Goal: Information Seeking & Learning: Learn about a topic

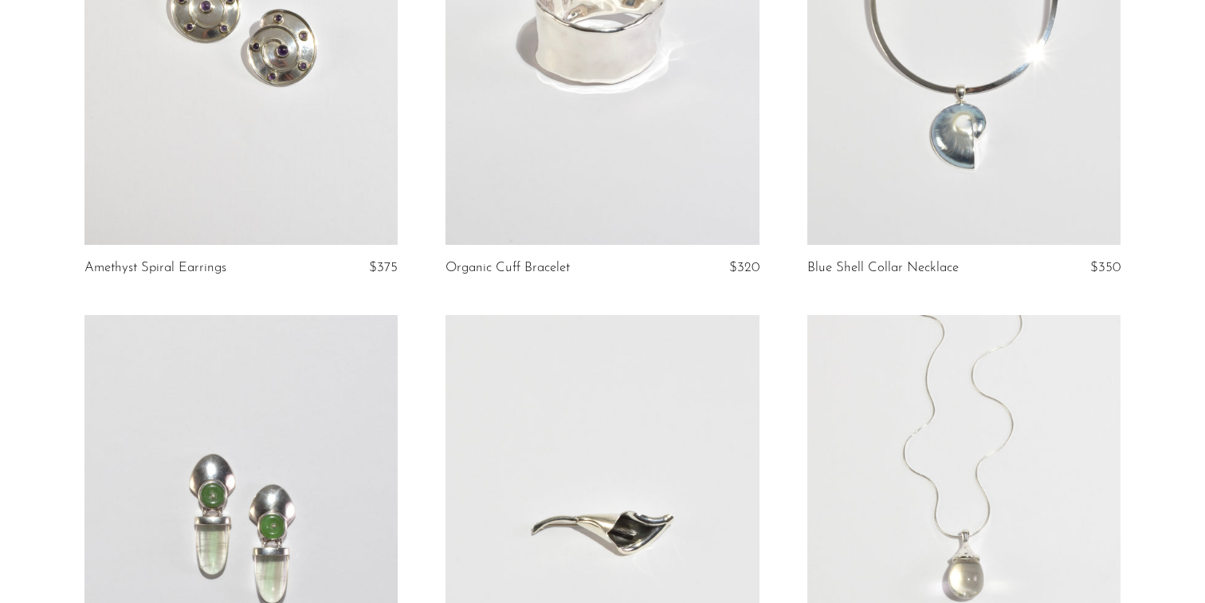
scroll to position [673, 0]
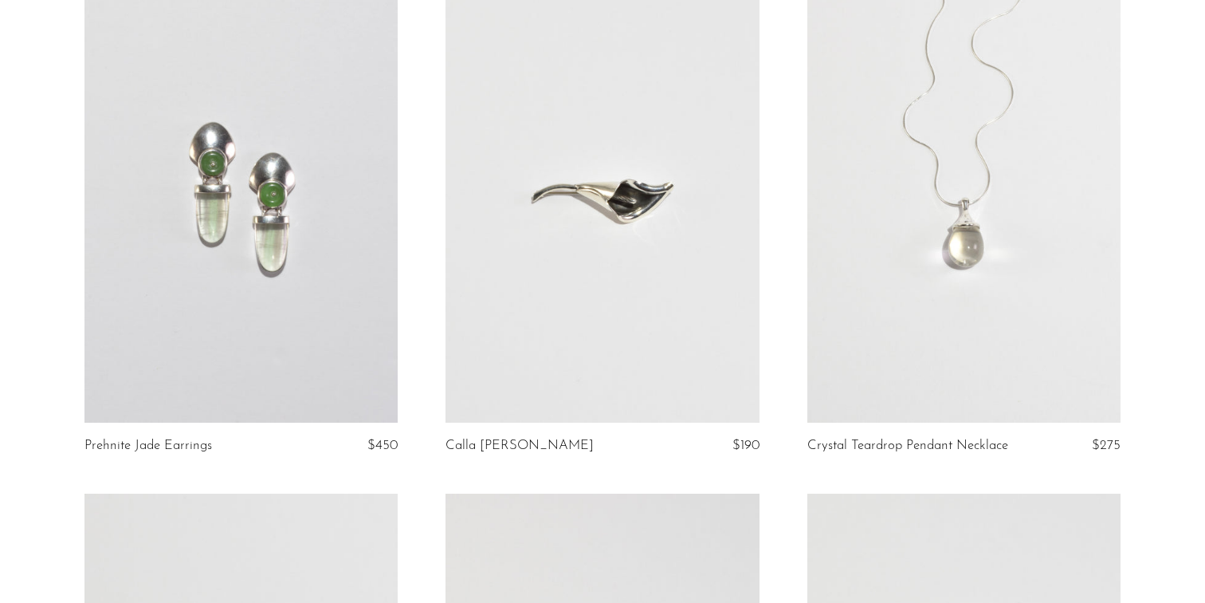
click at [299, 276] on link at bounding box center [241, 202] width 314 height 439
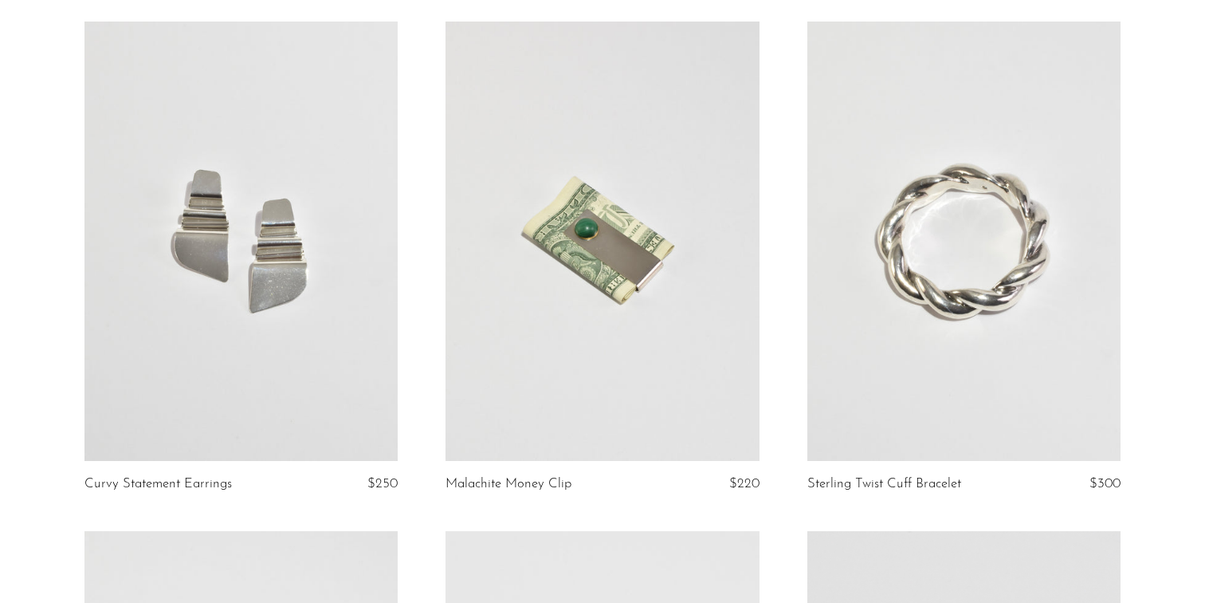
scroll to position [1180, 0]
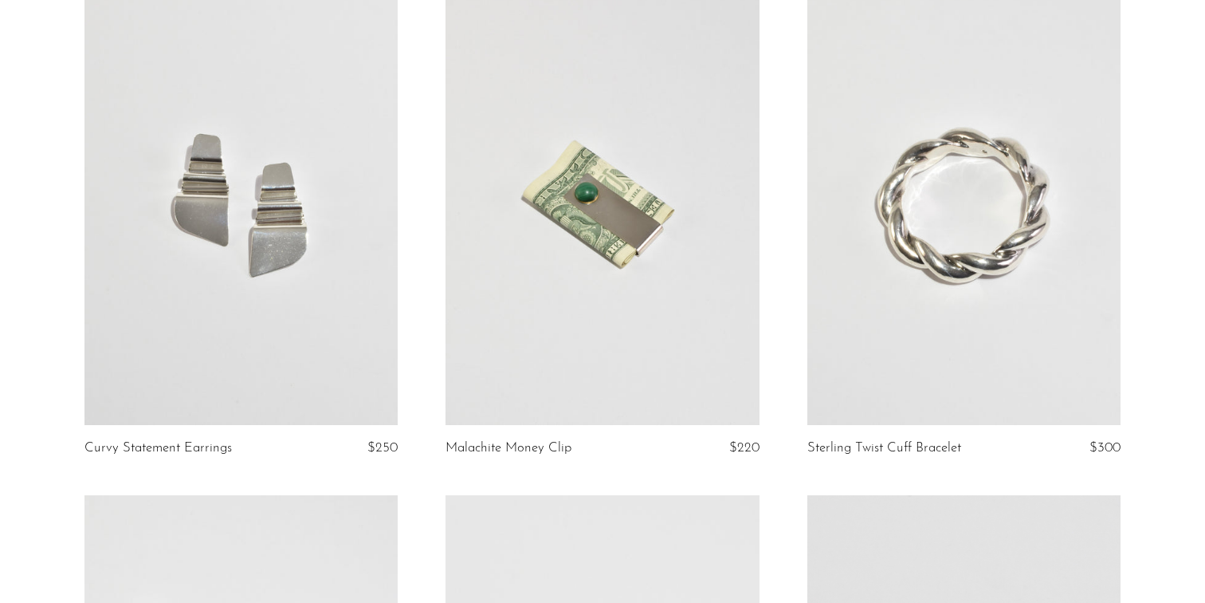
click at [366, 244] on link at bounding box center [241, 205] width 314 height 439
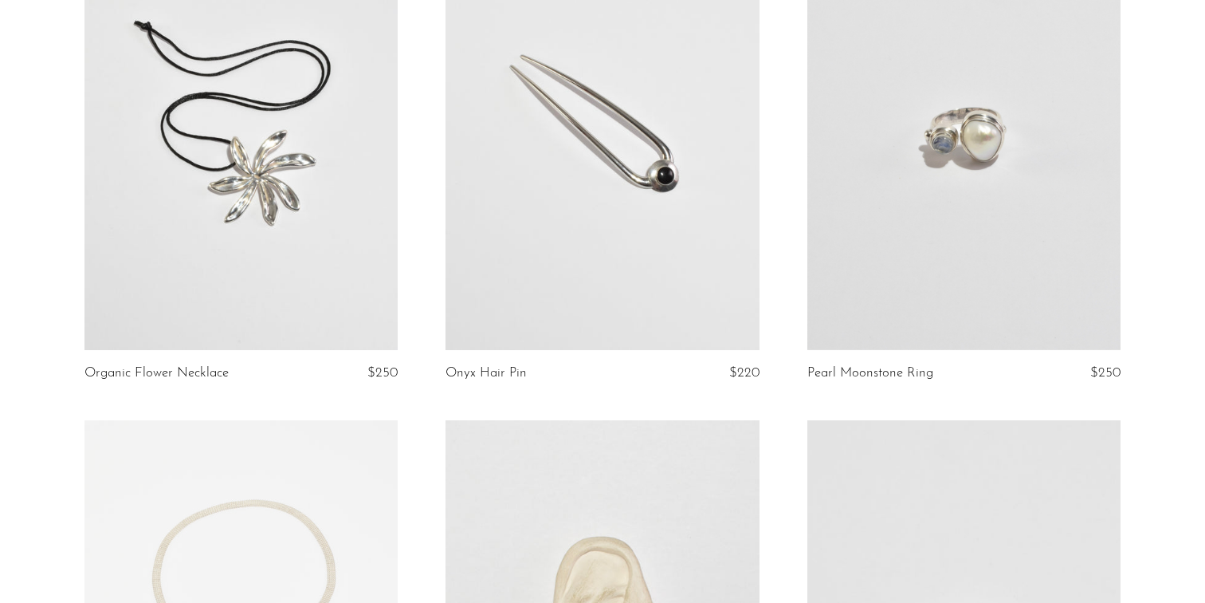
scroll to position [1793, 0]
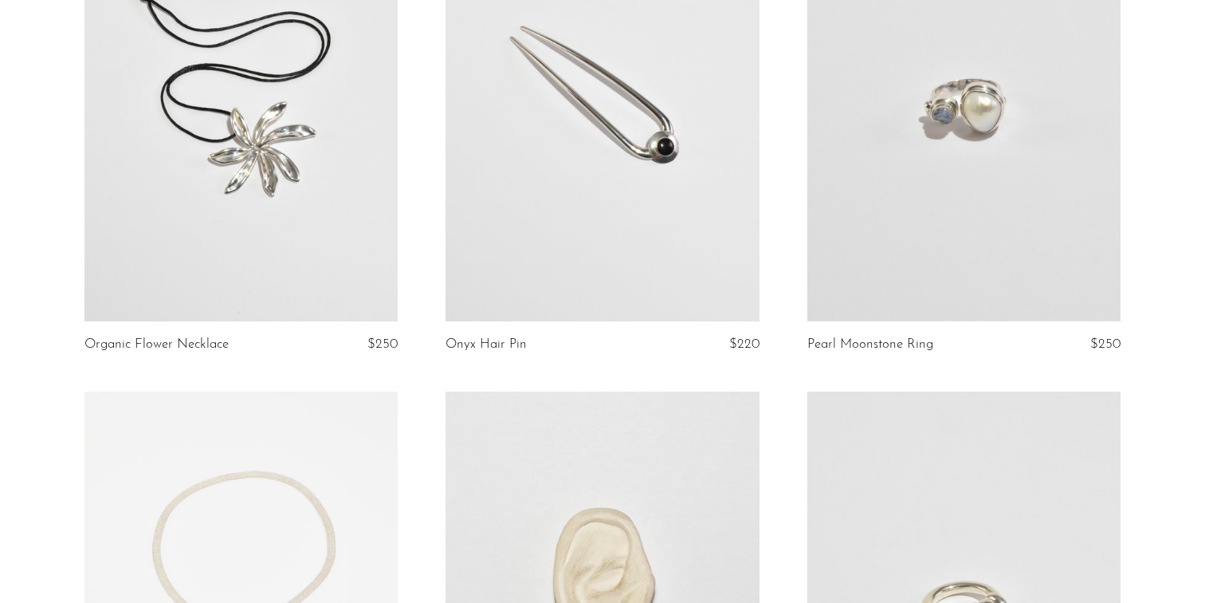
click at [1074, 176] on link at bounding box center [964, 101] width 314 height 439
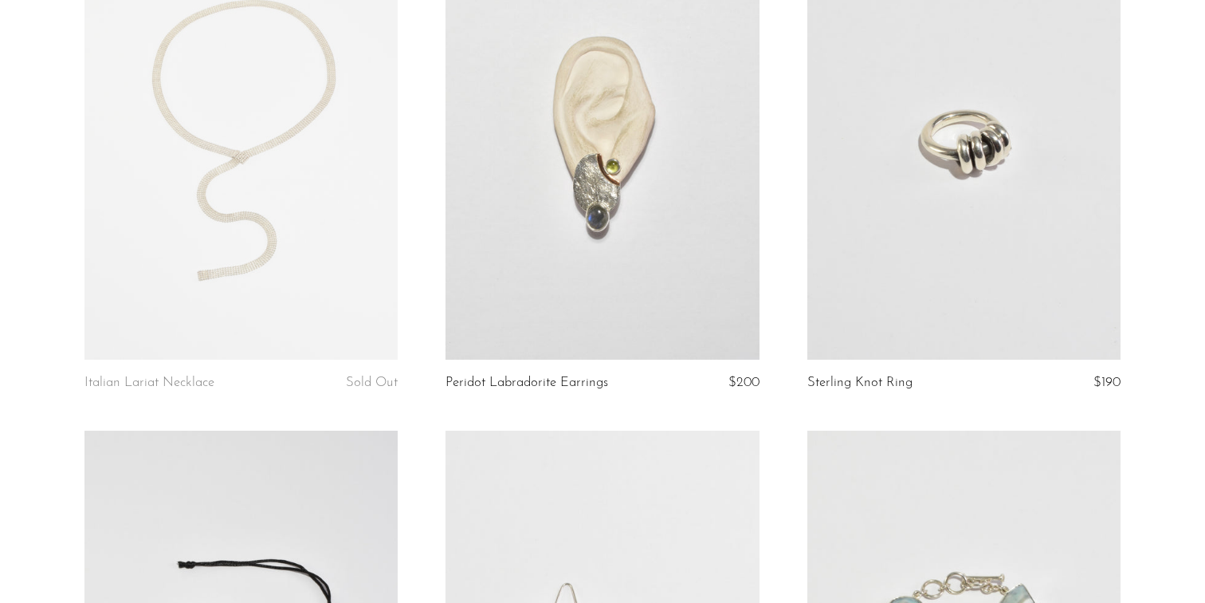
scroll to position [2265, 0]
click at [1074, 176] on link at bounding box center [964, 139] width 314 height 439
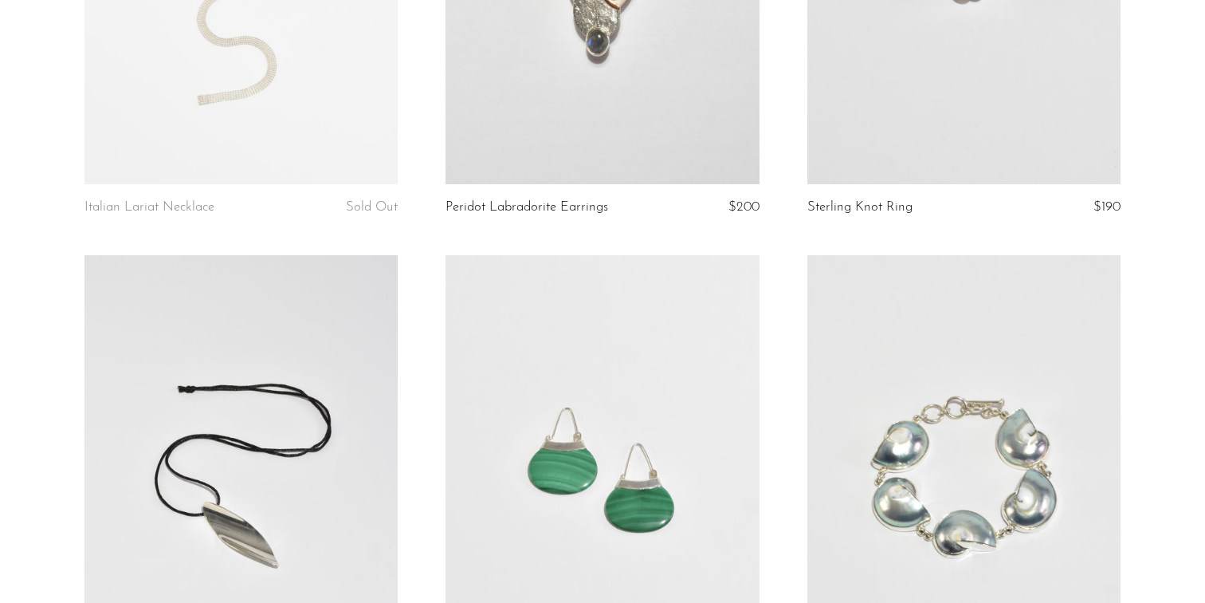
scroll to position [2706, 0]
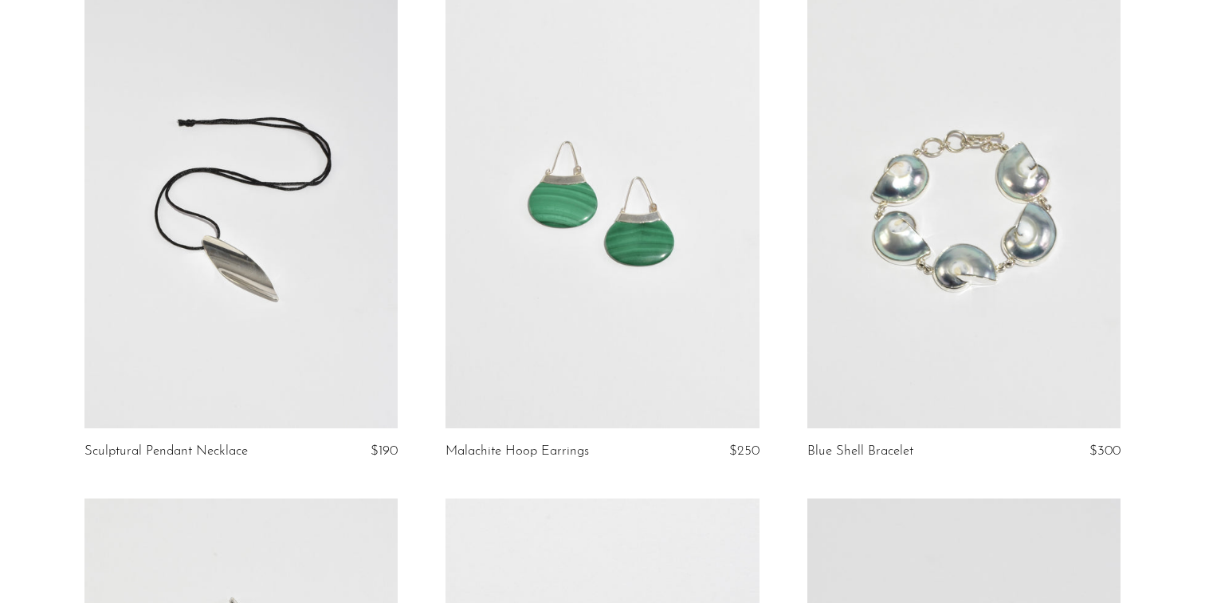
click at [648, 295] on link at bounding box center [603, 208] width 314 height 439
click at [884, 236] on link at bounding box center [964, 208] width 314 height 439
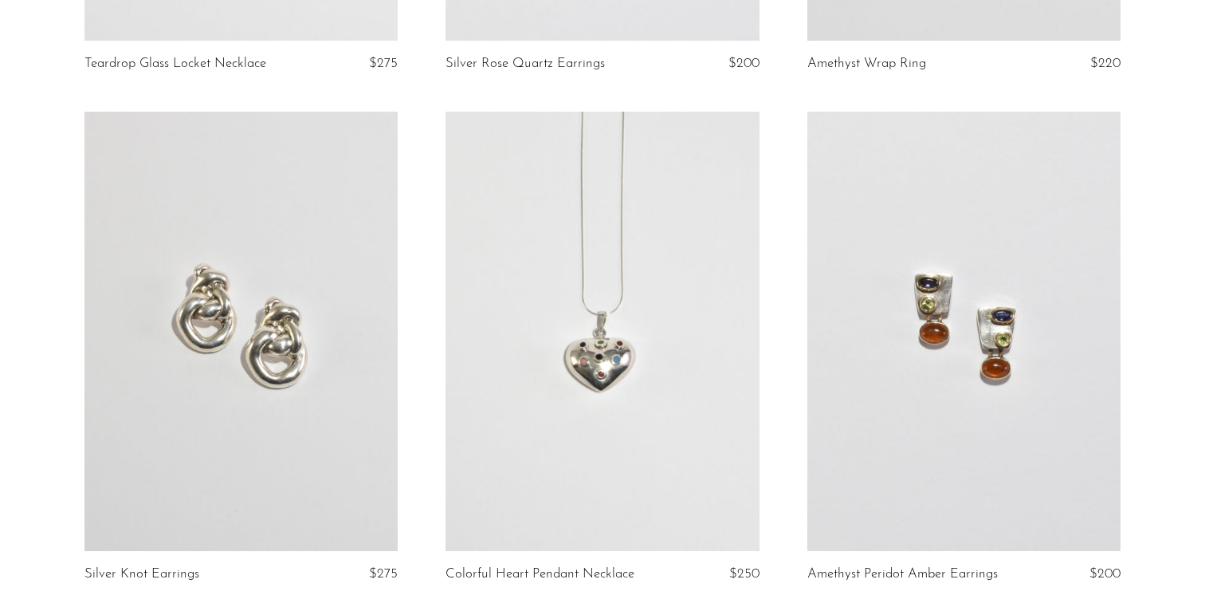
scroll to position [3640, 0]
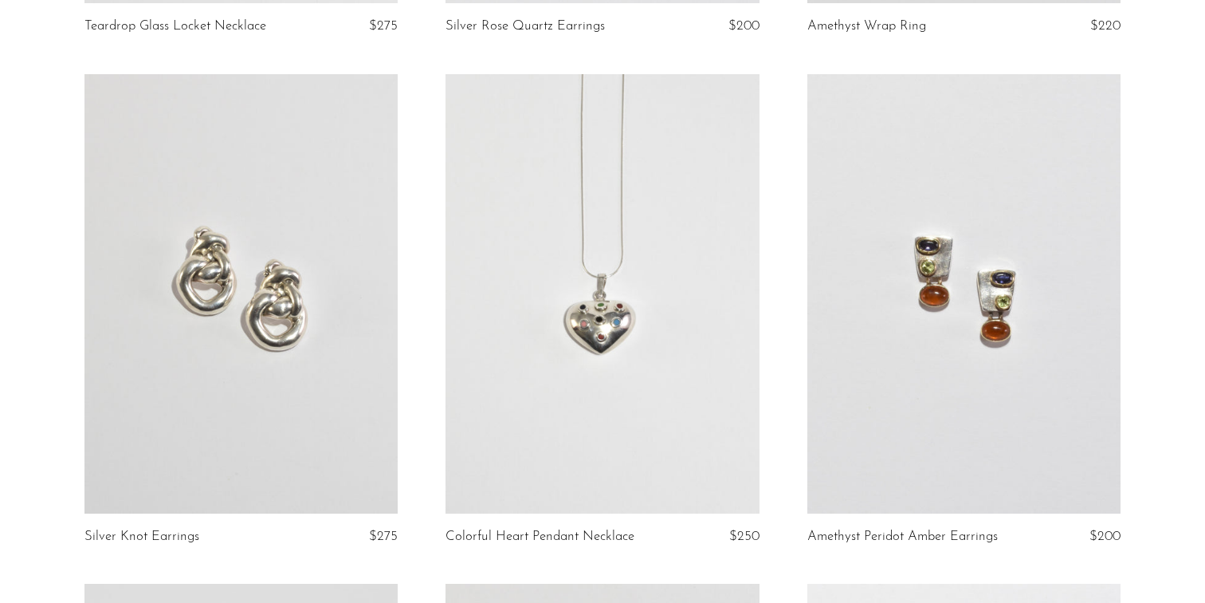
click at [312, 328] on link at bounding box center [241, 293] width 314 height 439
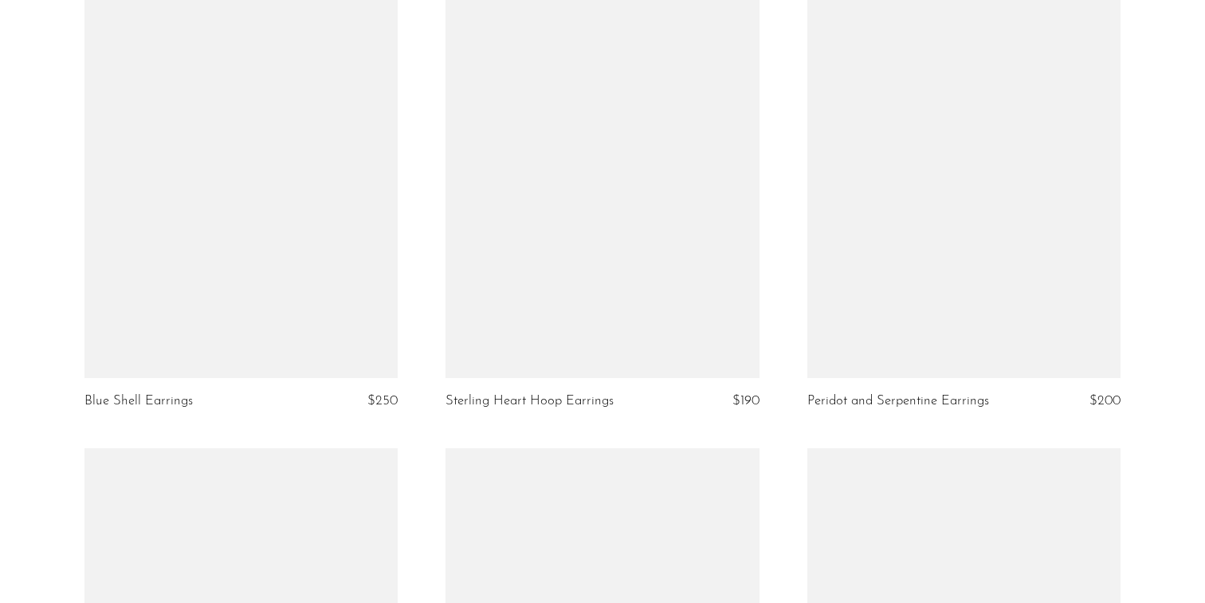
scroll to position [4798, 0]
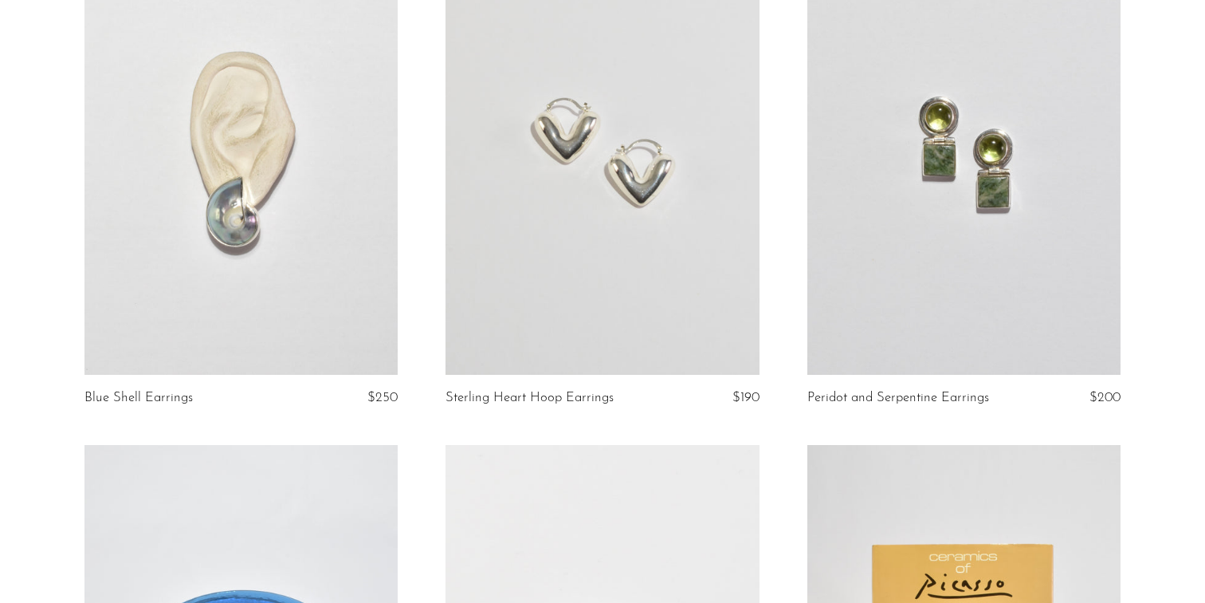
click at [296, 261] on link at bounding box center [241, 154] width 314 height 439
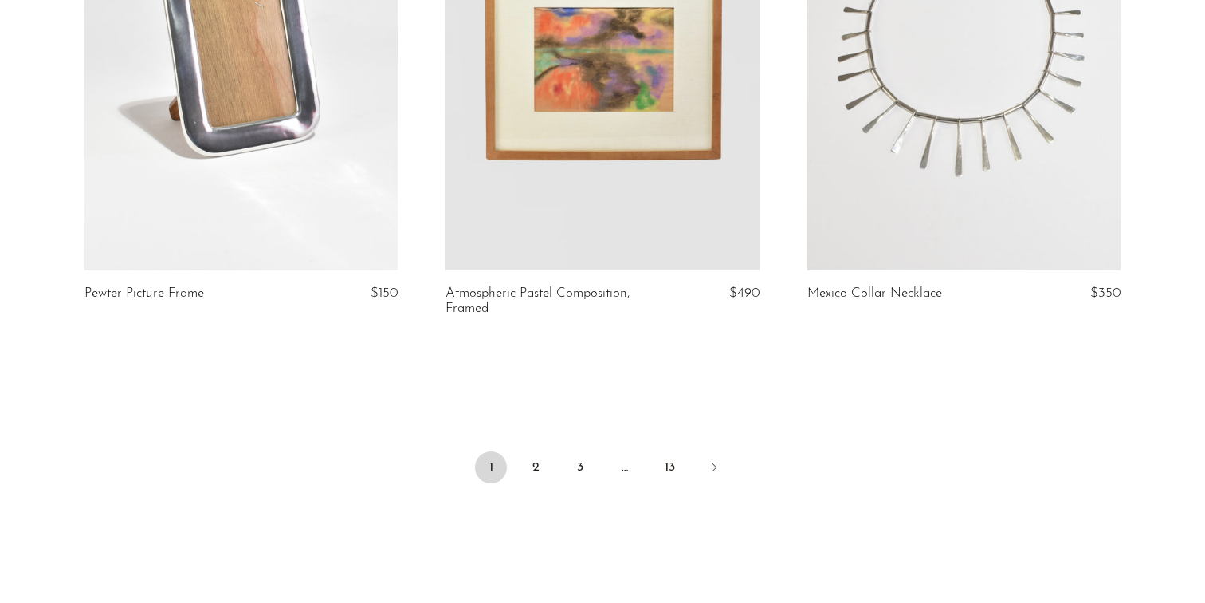
scroll to position [6045, 0]
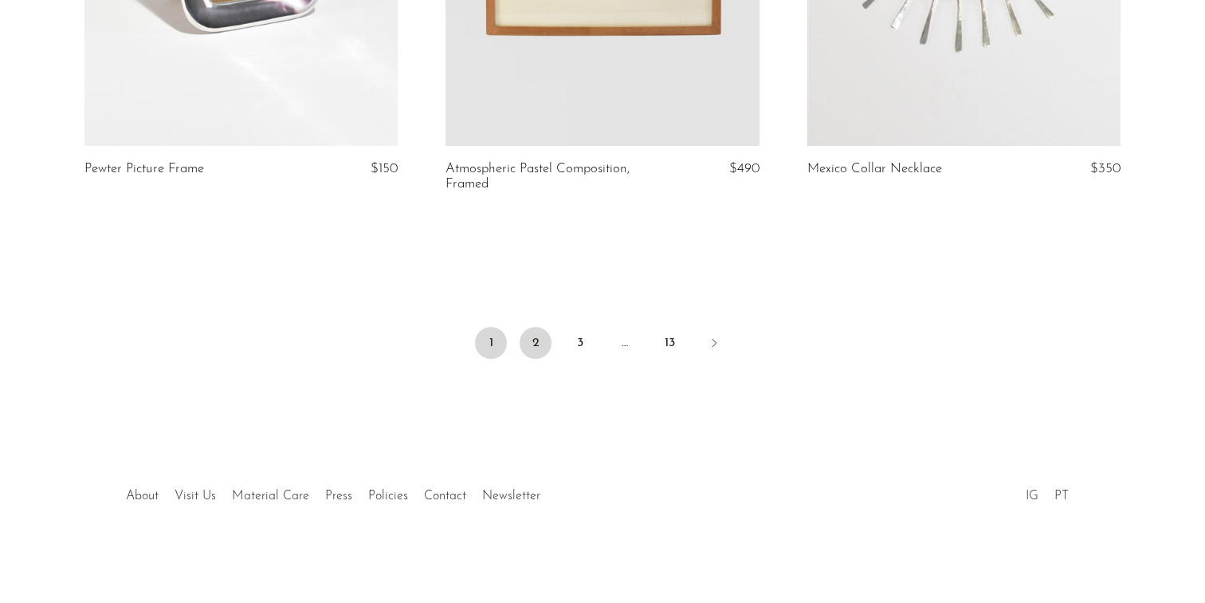
click at [532, 350] on link "2" at bounding box center [536, 343] width 32 height 32
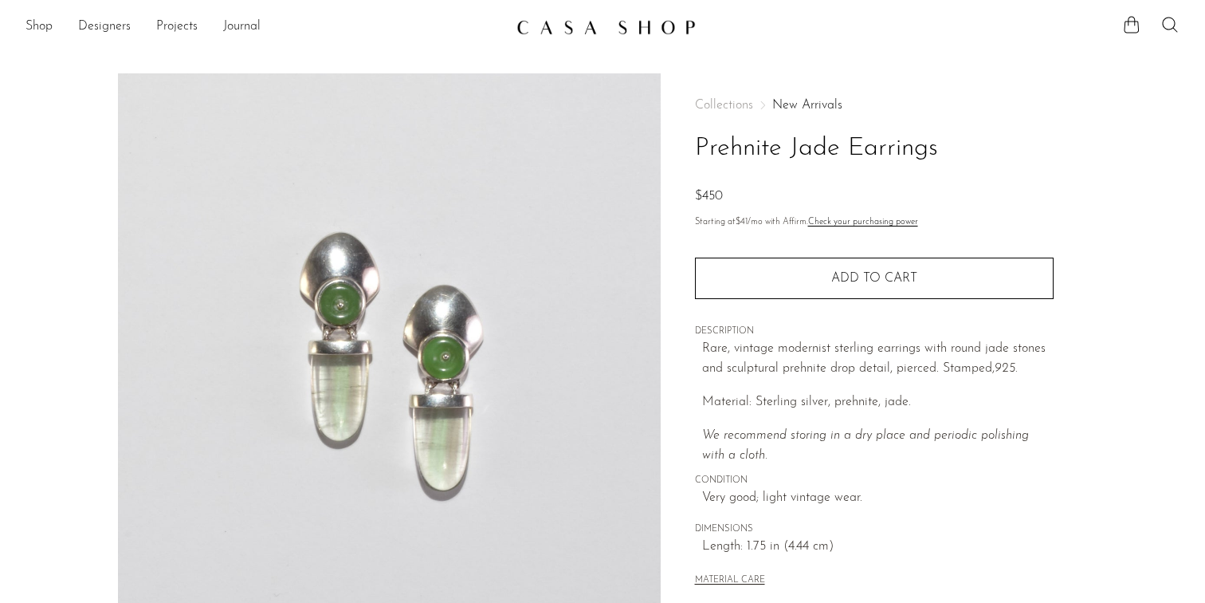
scroll to position [435, 0]
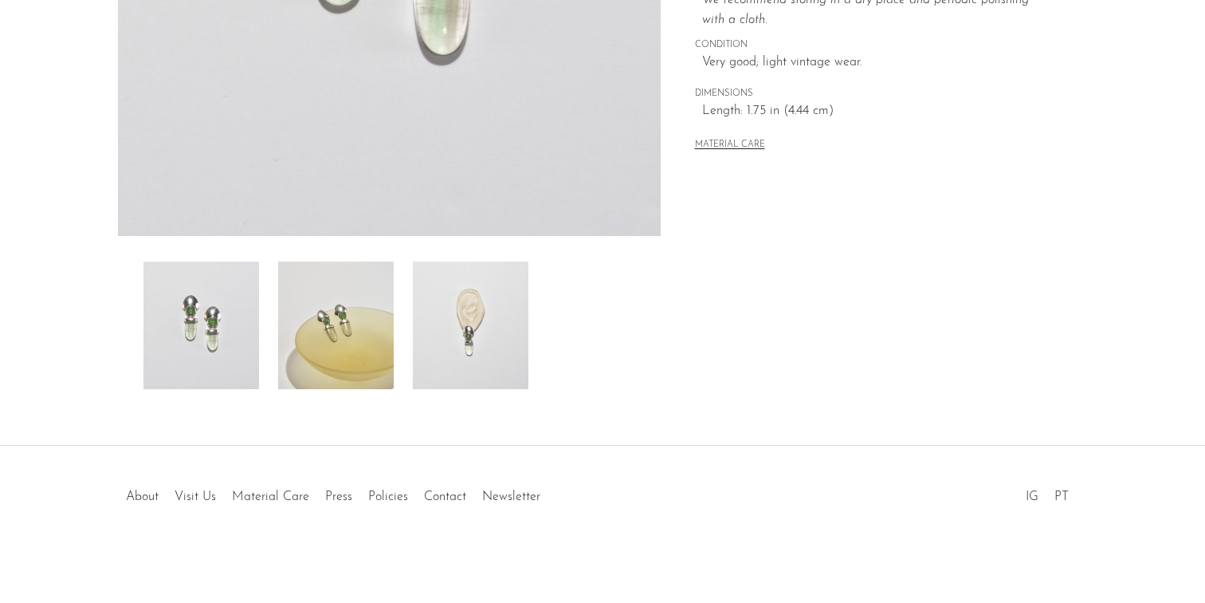
click at [523, 298] on img at bounding box center [471, 325] width 116 height 128
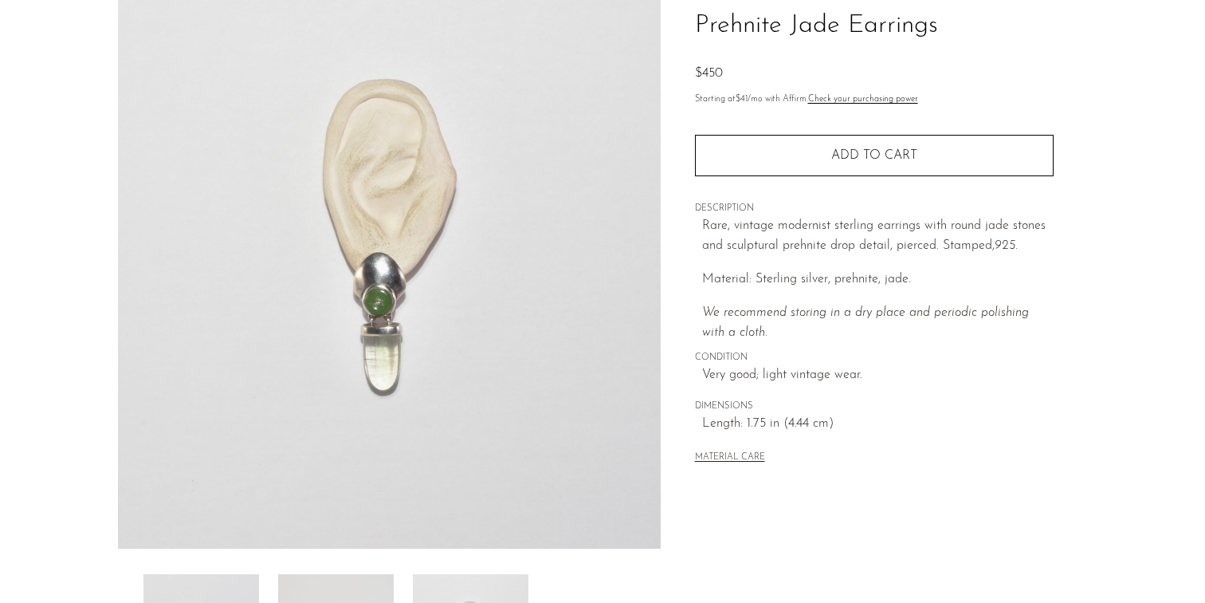
scroll to position [113, 0]
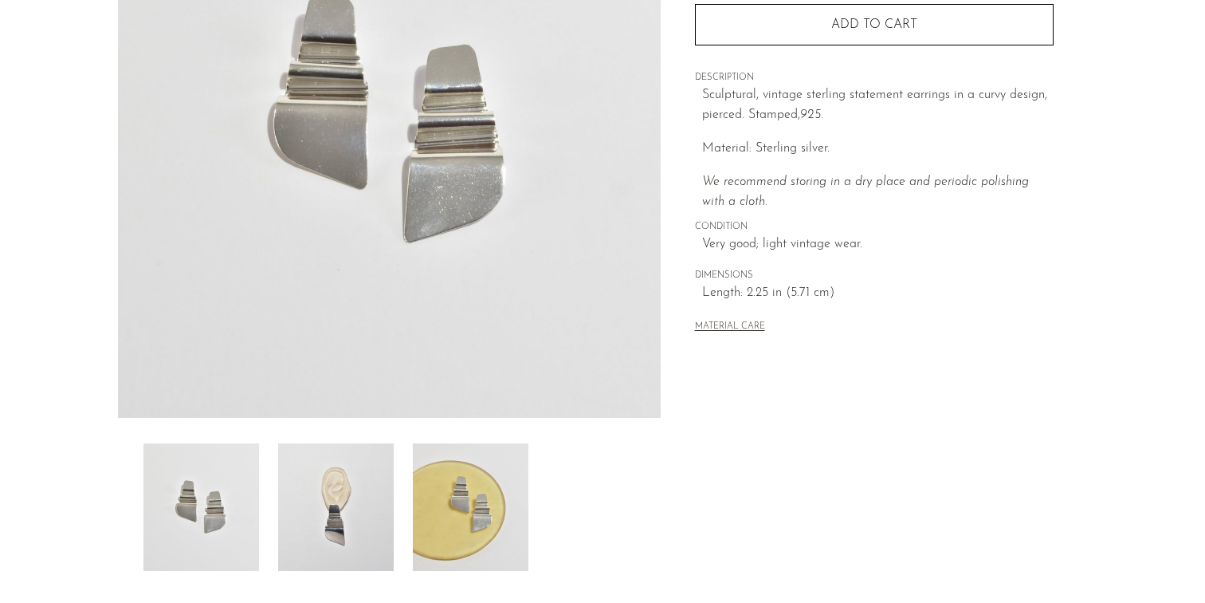
scroll to position [307, 0]
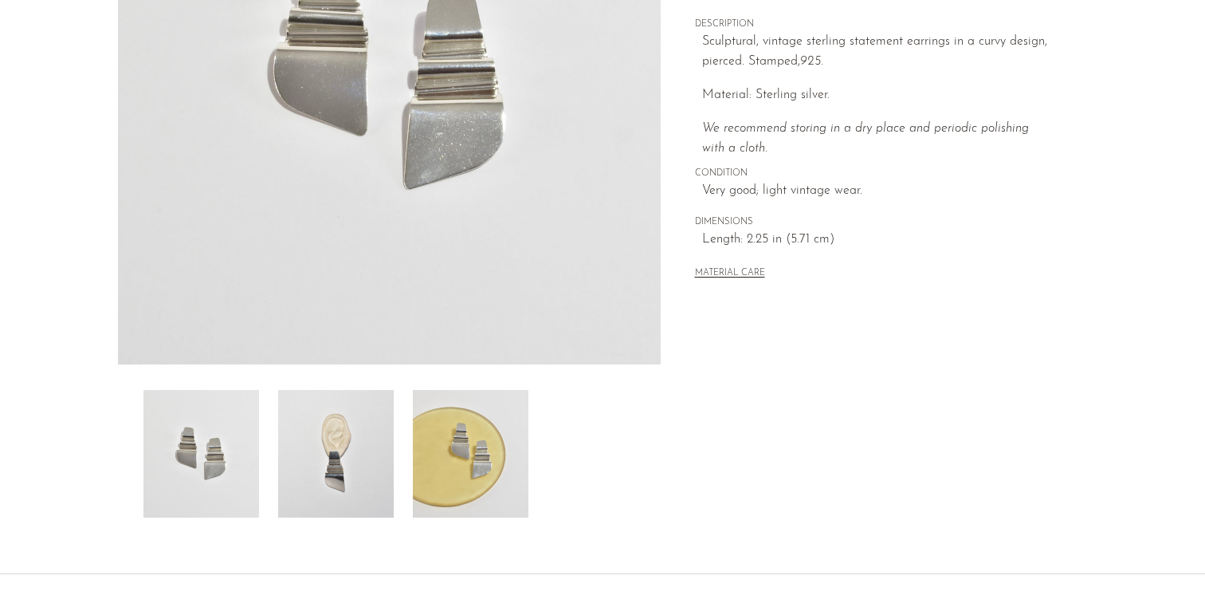
click at [346, 457] on img at bounding box center [336, 454] width 116 height 128
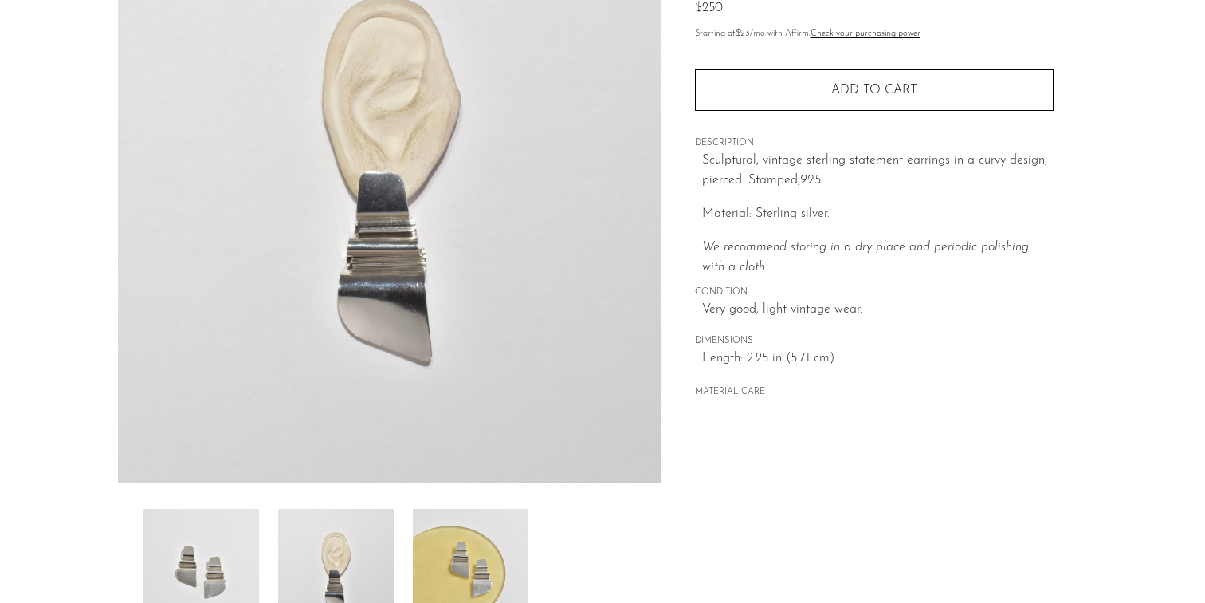
scroll to position [190, 0]
click at [489, 547] on img at bounding box center [471, 571] width 116 height 128
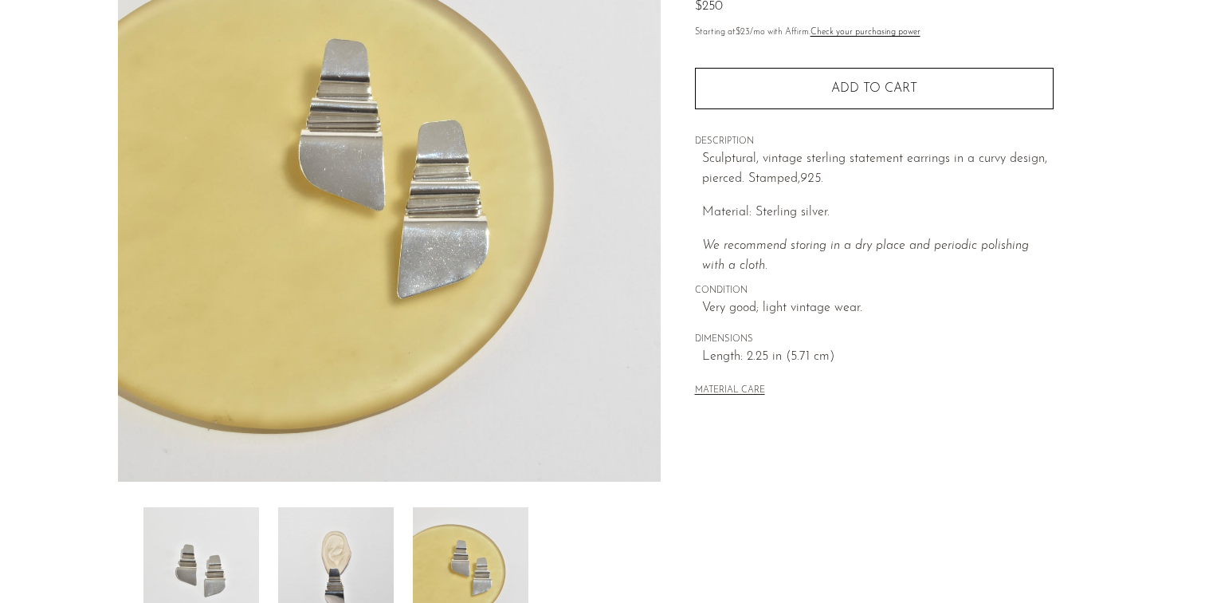
click at [408, 565] on div at bounding box center [389, 571] width 492 height 128
click at [363, 570] on img at bounding box center [336, 571] width 116 height 128
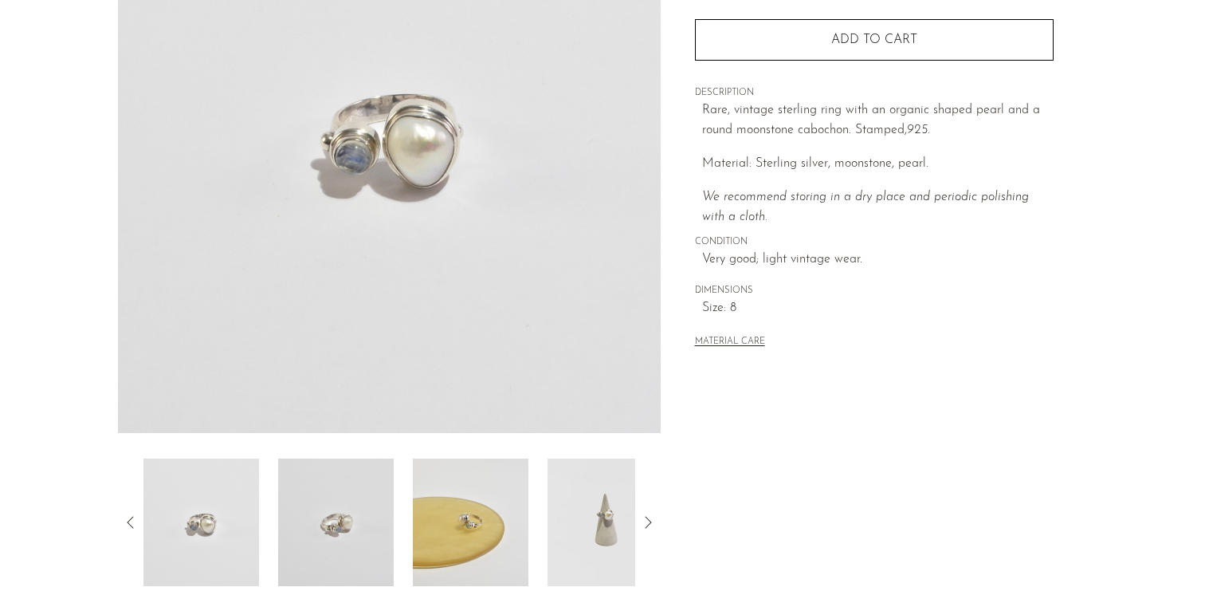
scroll to position [321, 0]
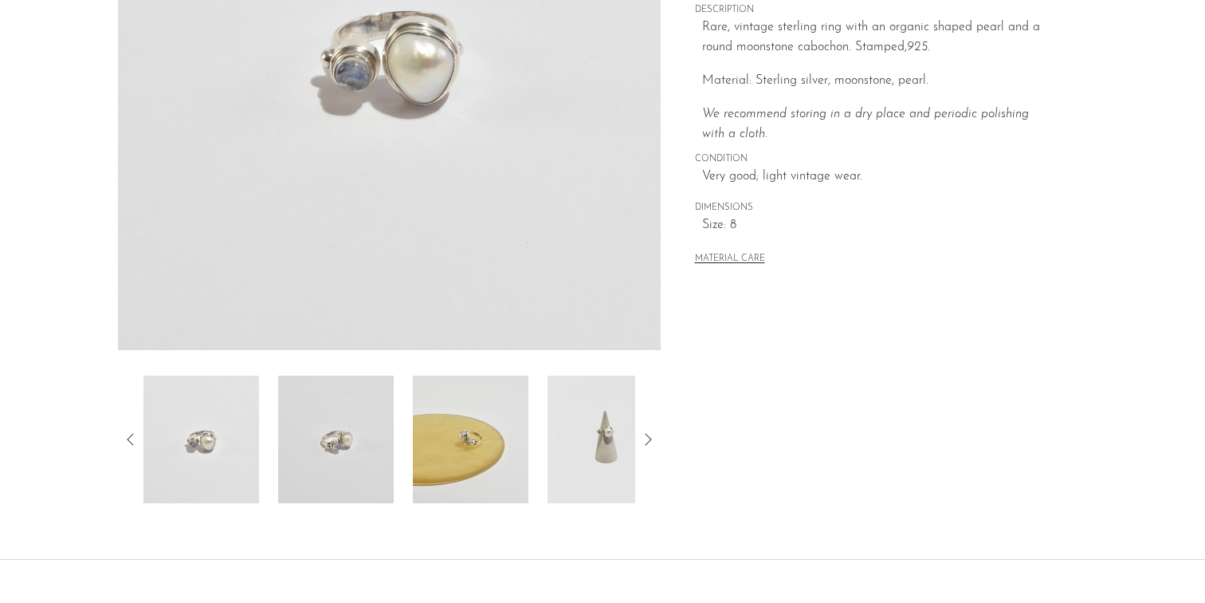
click at [508, 423] on img at bounding box center [471, 439] width 116 height 128
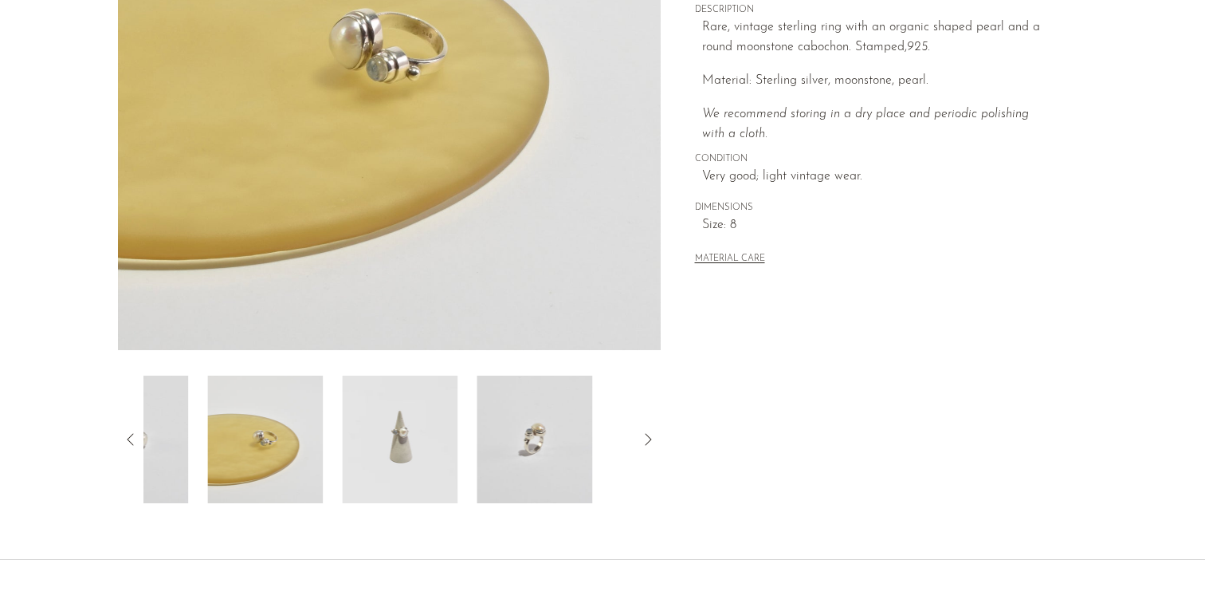
click at [508, 423] on img at bounding box center [535, 439] width 116 height 128
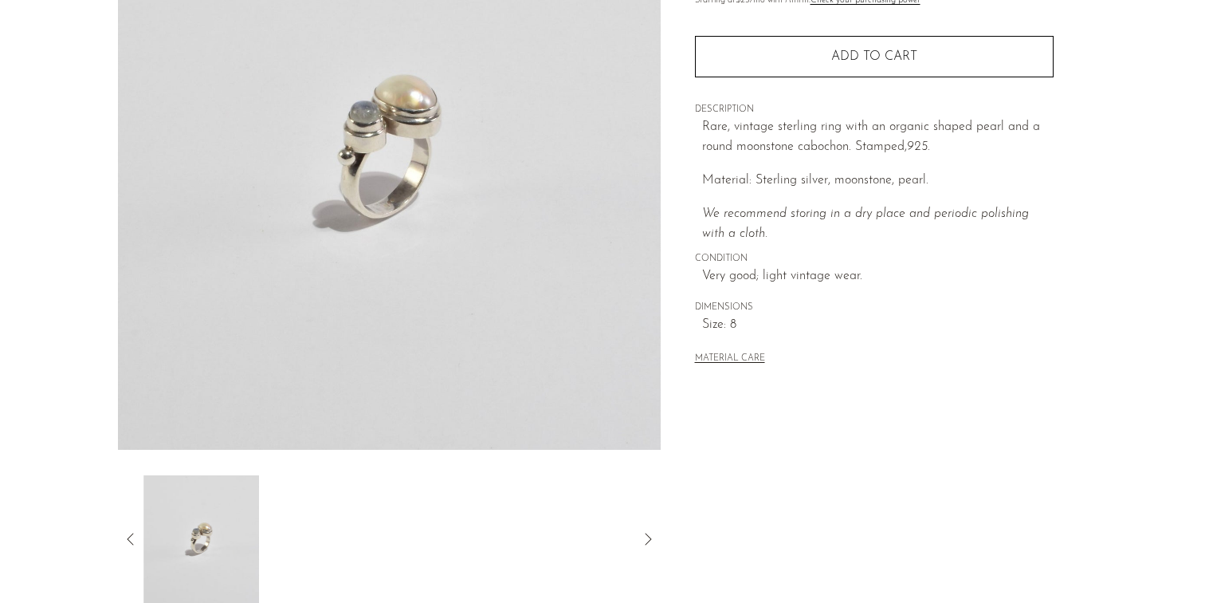
scroll to position [216, 0]
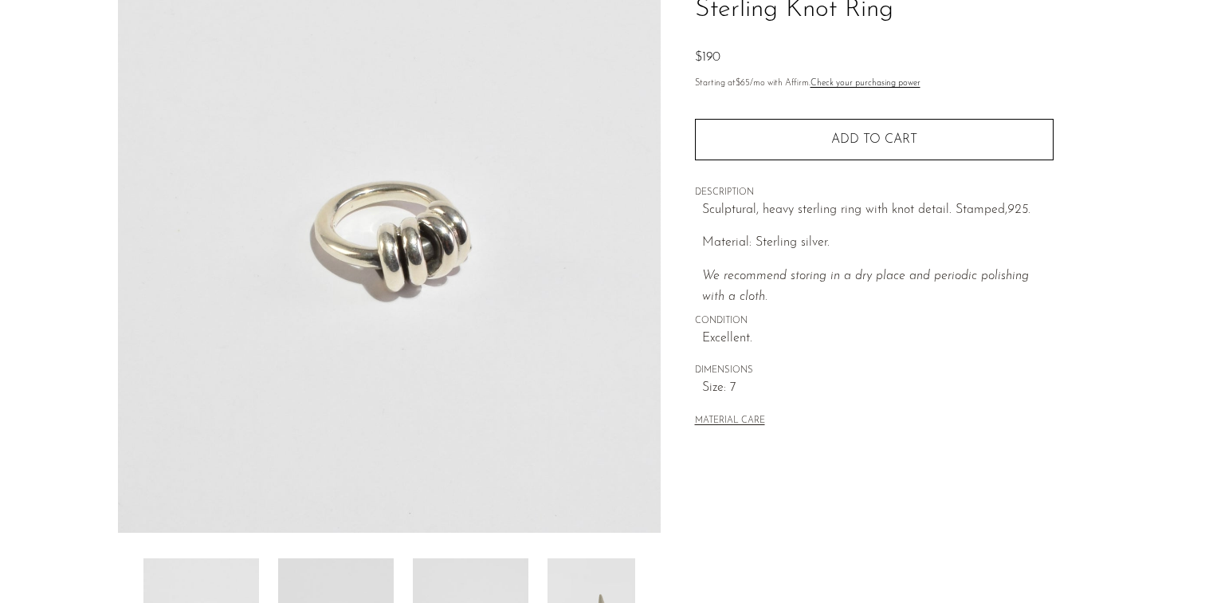
scroll to position [305, 0]
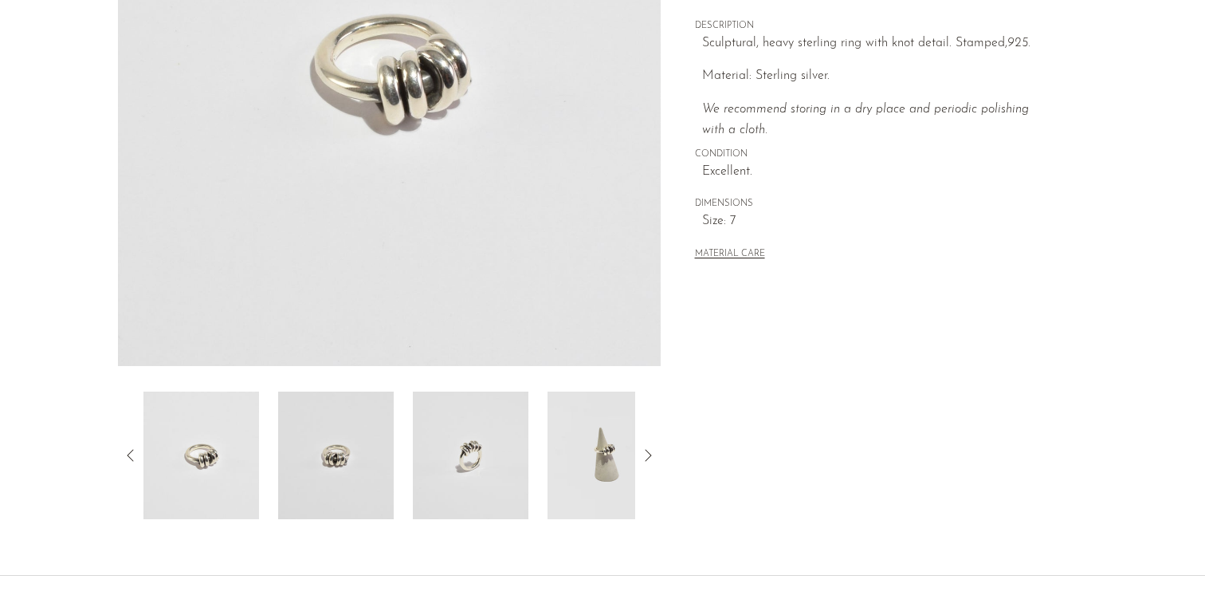
click at [570, 431] on img at bounding box center [606, 455] width 116 height 128
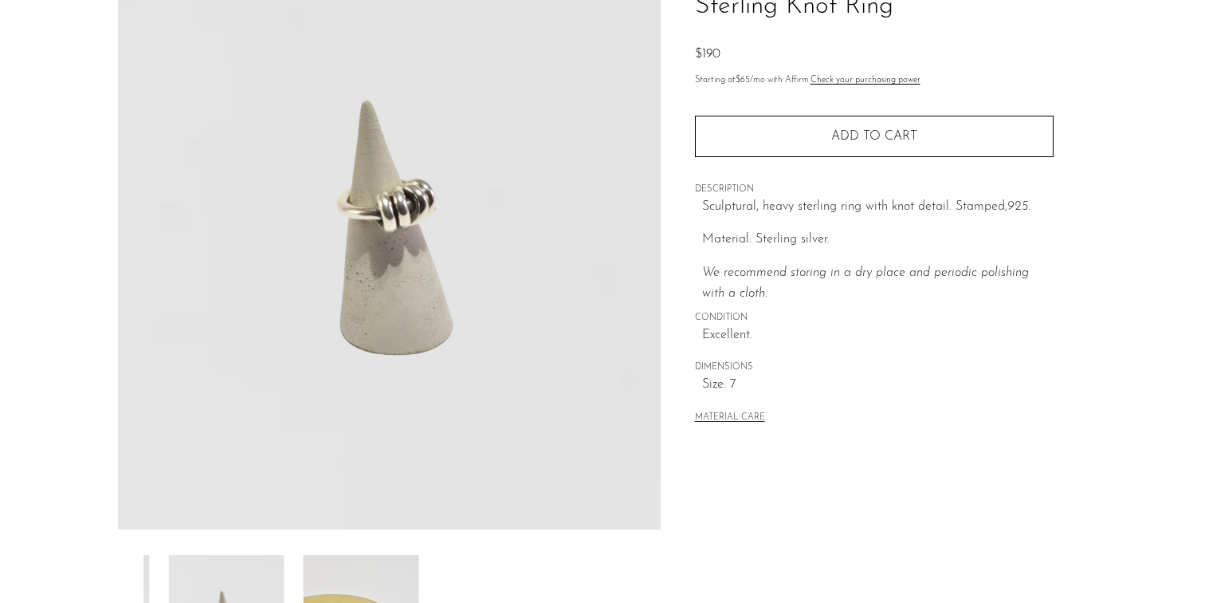
scroll to position [118, 0]
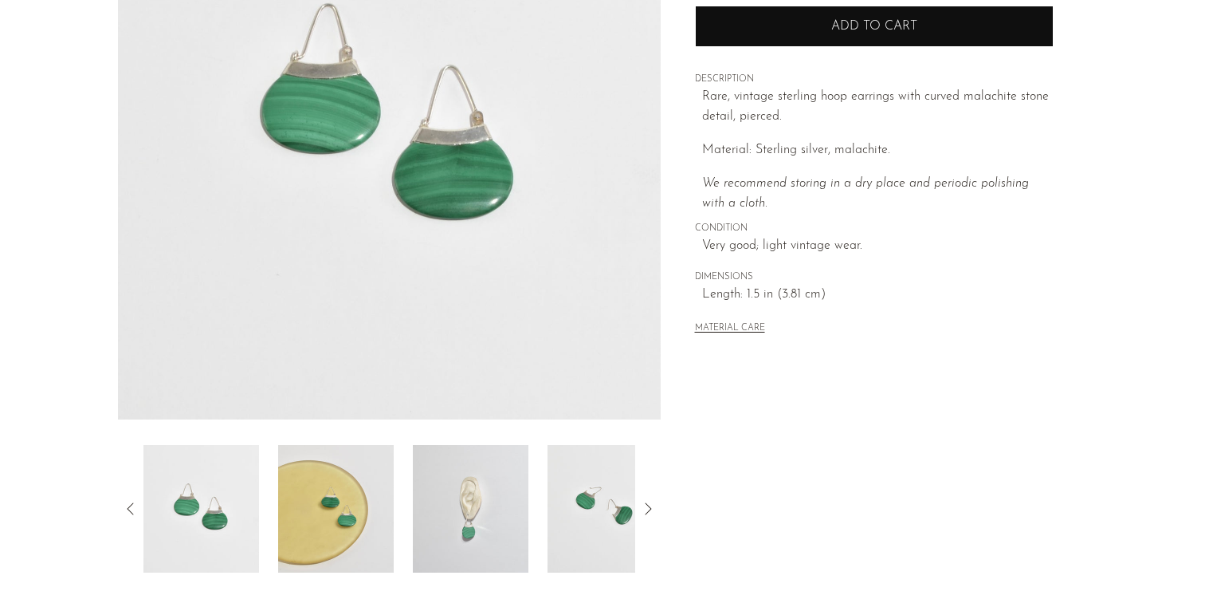
scroll to position [397, 0]
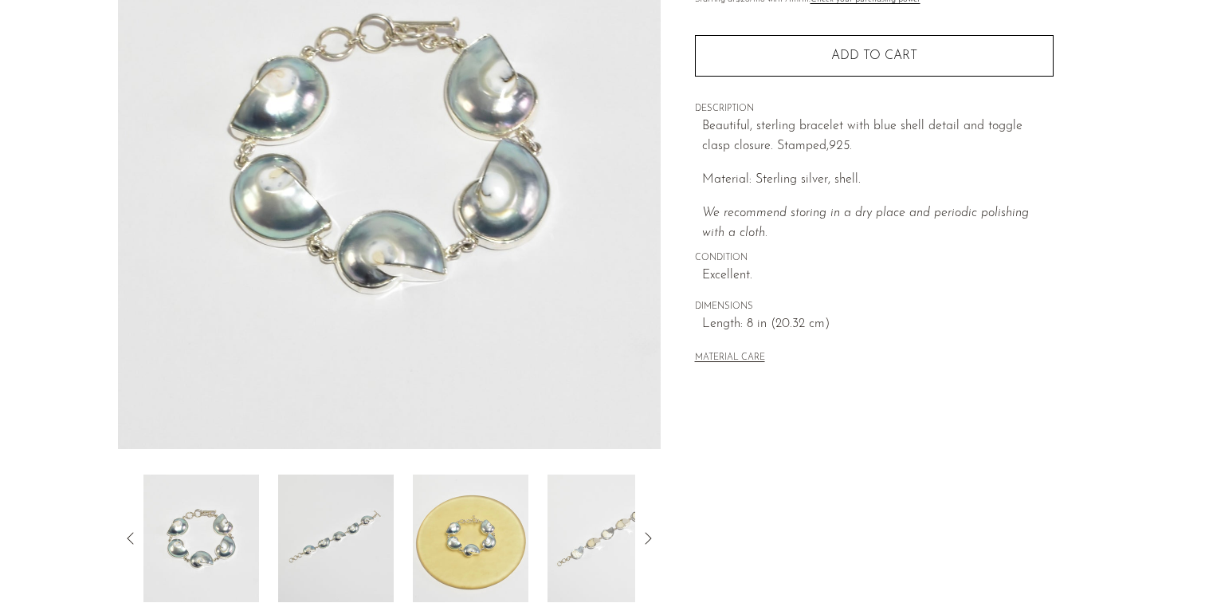
scroll to position [260, 0]
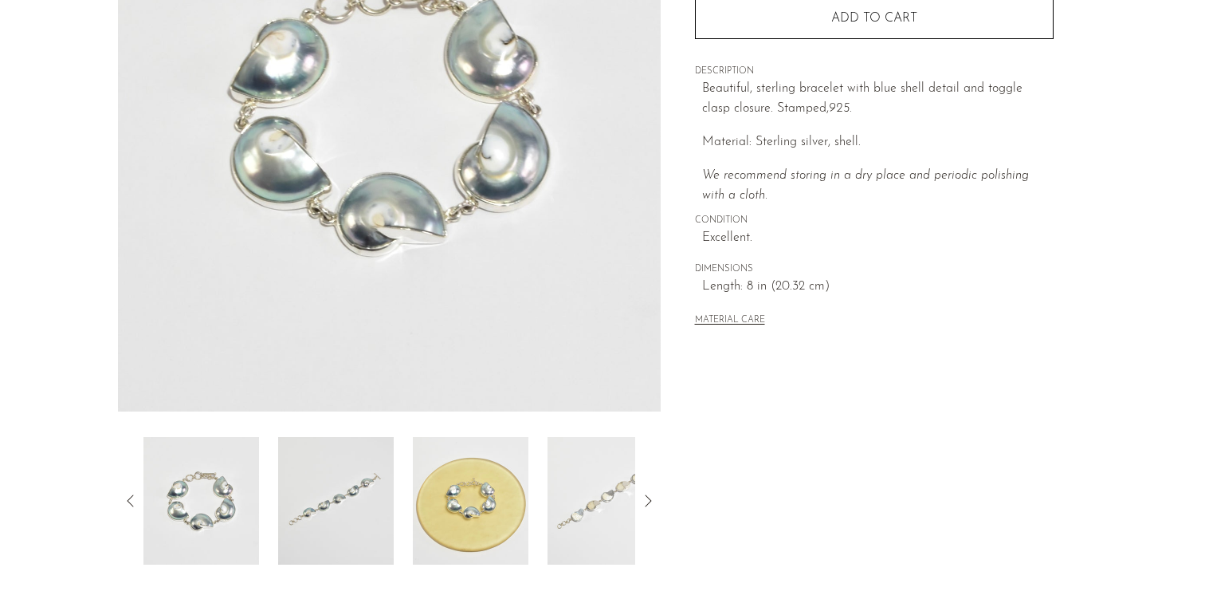
click at [491, 504] on img at bounding box center [471, 501] width 116 height 128
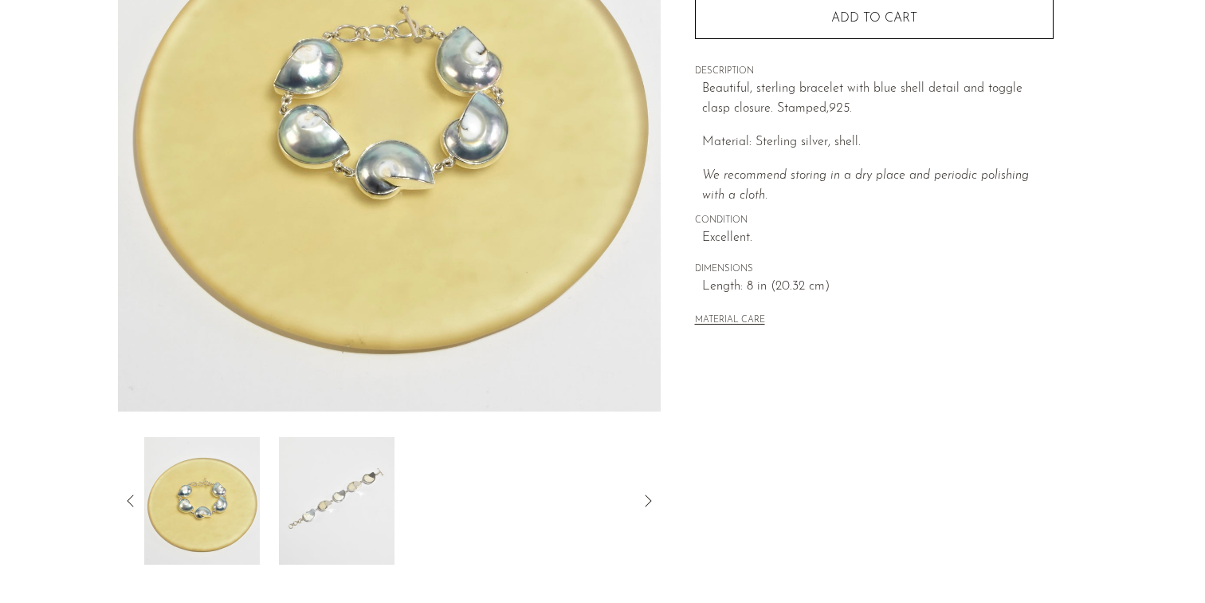
click at [325, 503] on img at bounding box center [337, 501] width 116 height 128
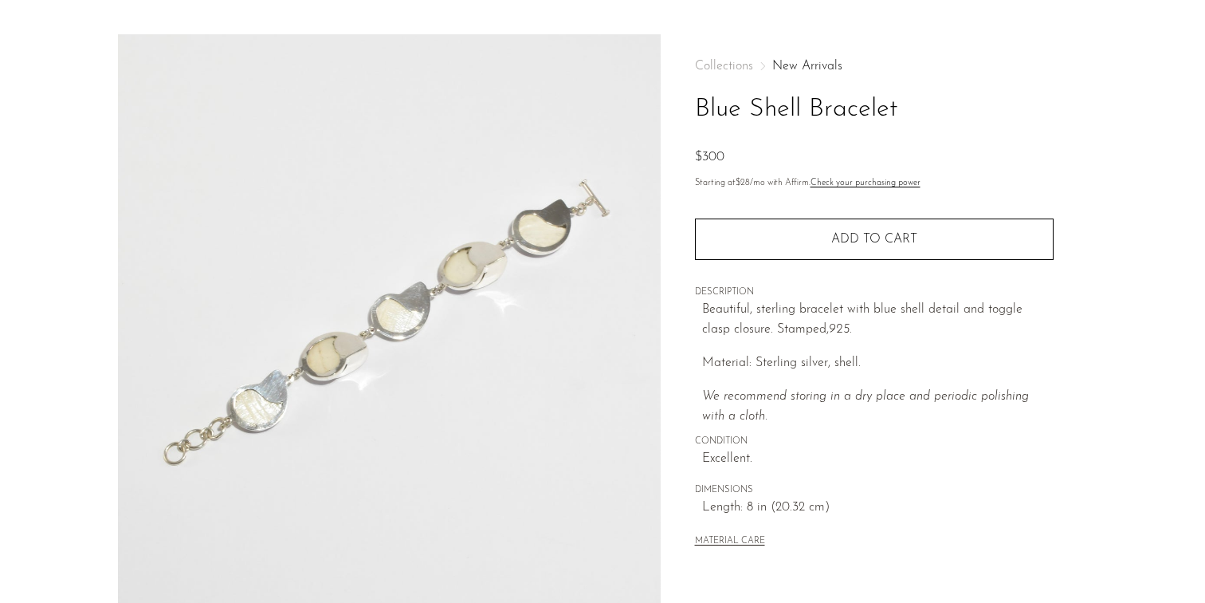
scroll to position [22, 0]
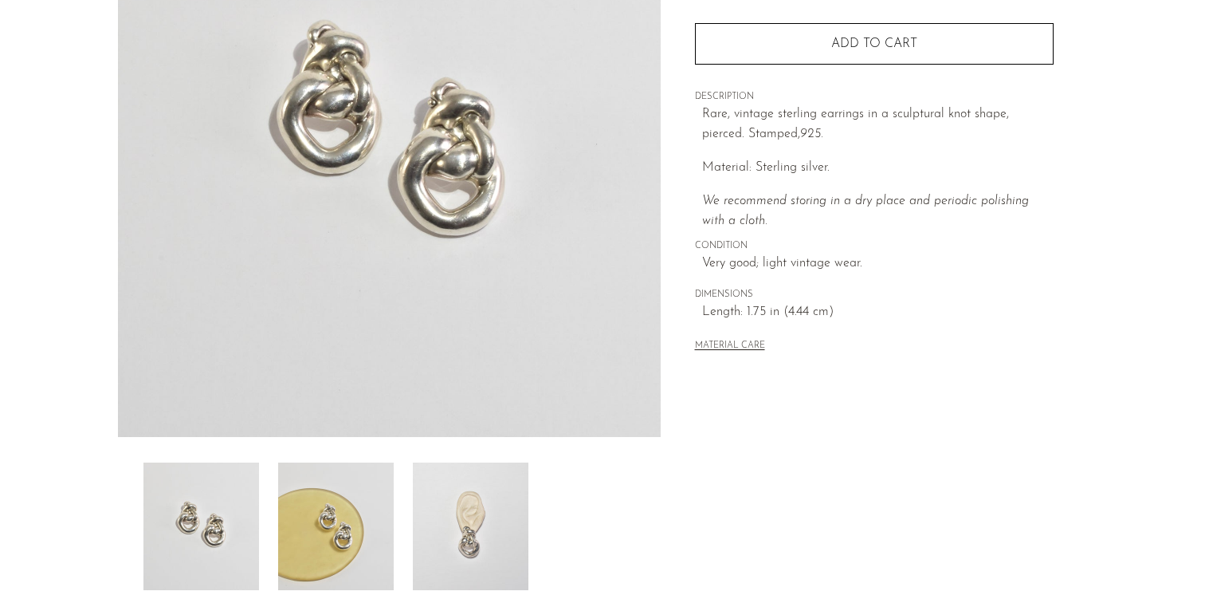
scroll to position [249, 0]
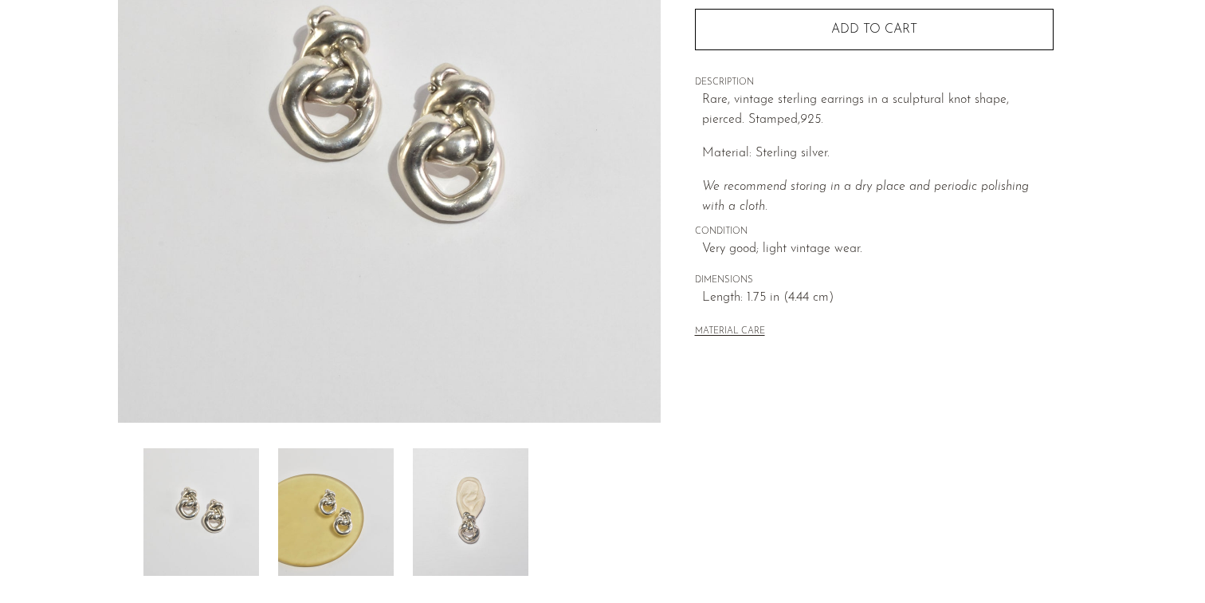
click at [430, 552] on img at bounding box center [471, 512] width 116 height 128
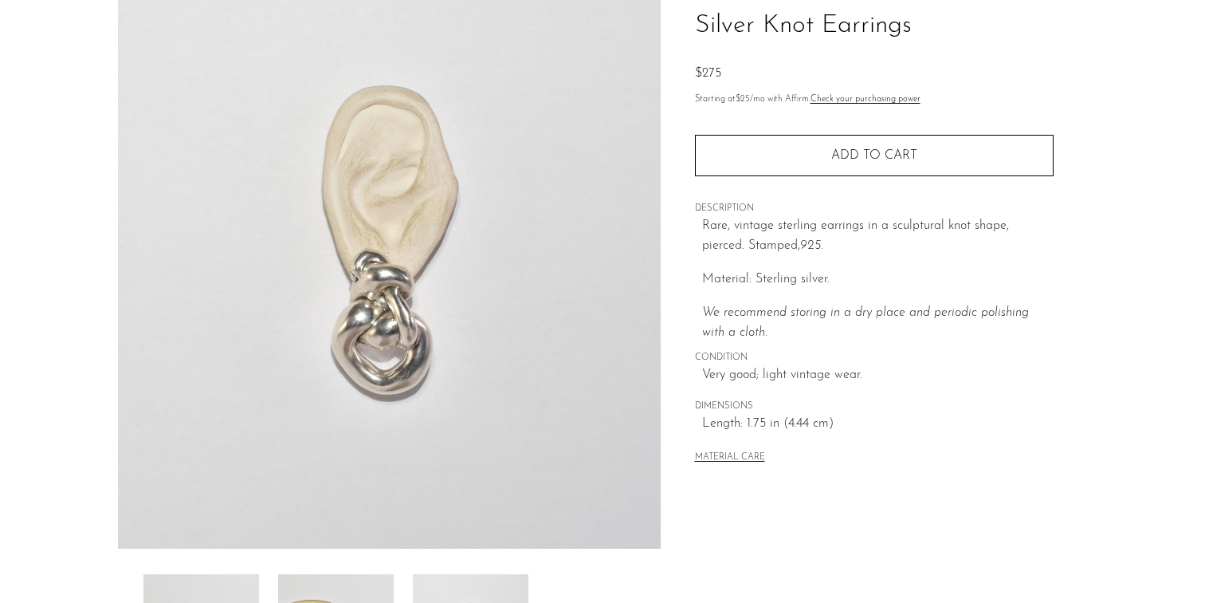
scroll to position [113, 0]
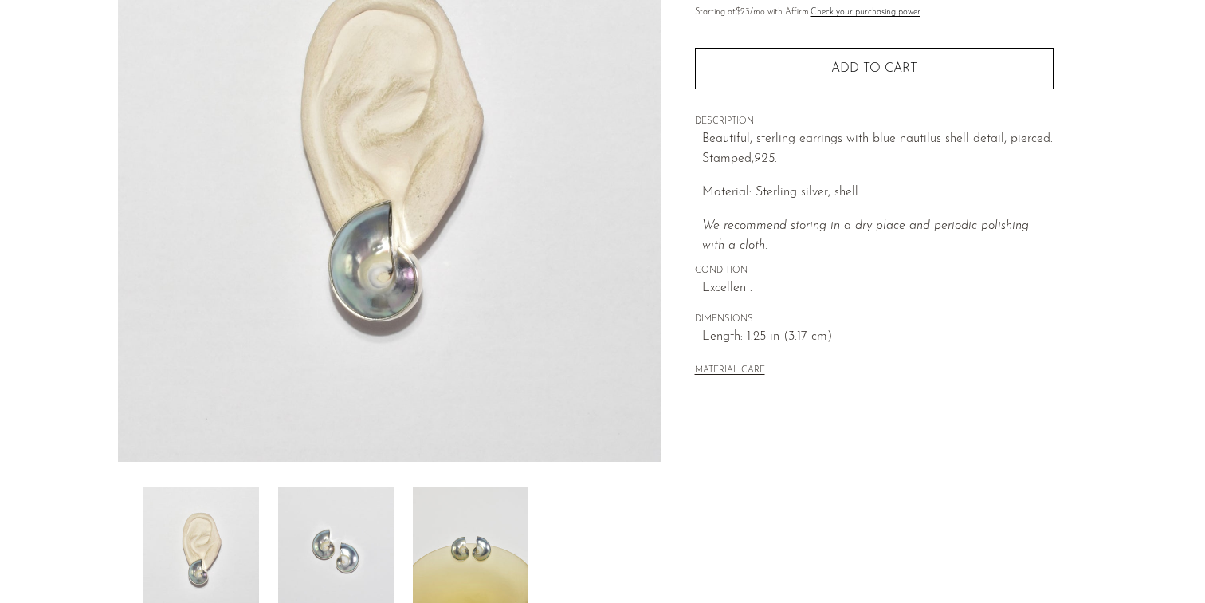
scroll to position [209, 0]
click at [446, 577] on img at bounding box center [471, 552] width 116 height 128
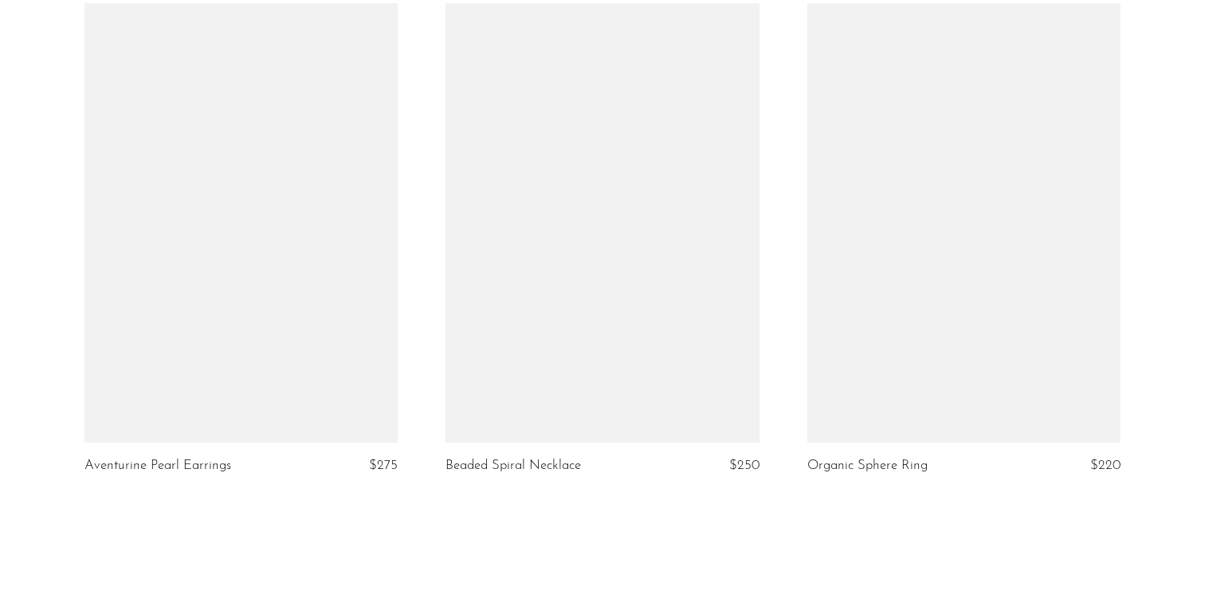
scroll to position [6060, 0]
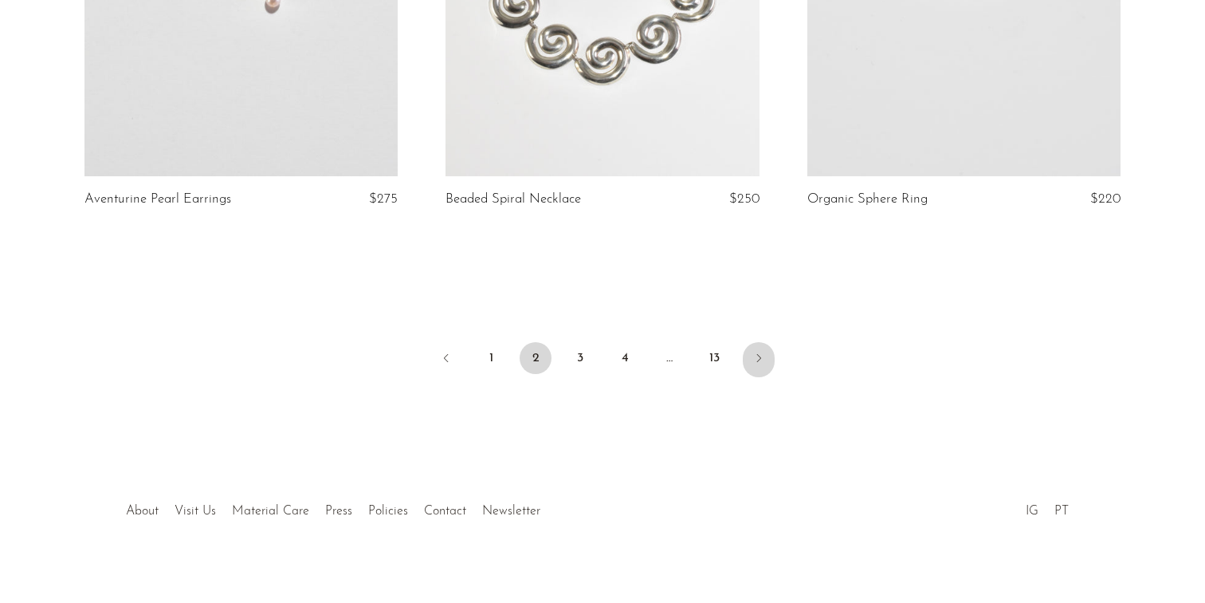
click at [764, 351] on icon "Next" at bounding box center [758, 357] width 13 height 13
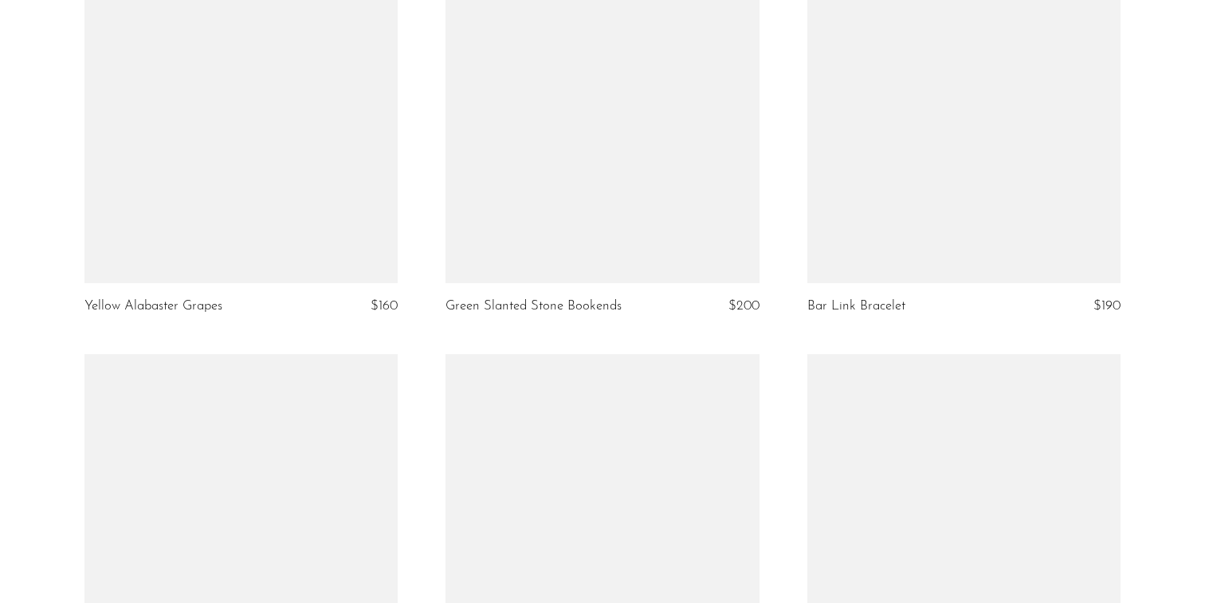
scroll to position [1345, 0]
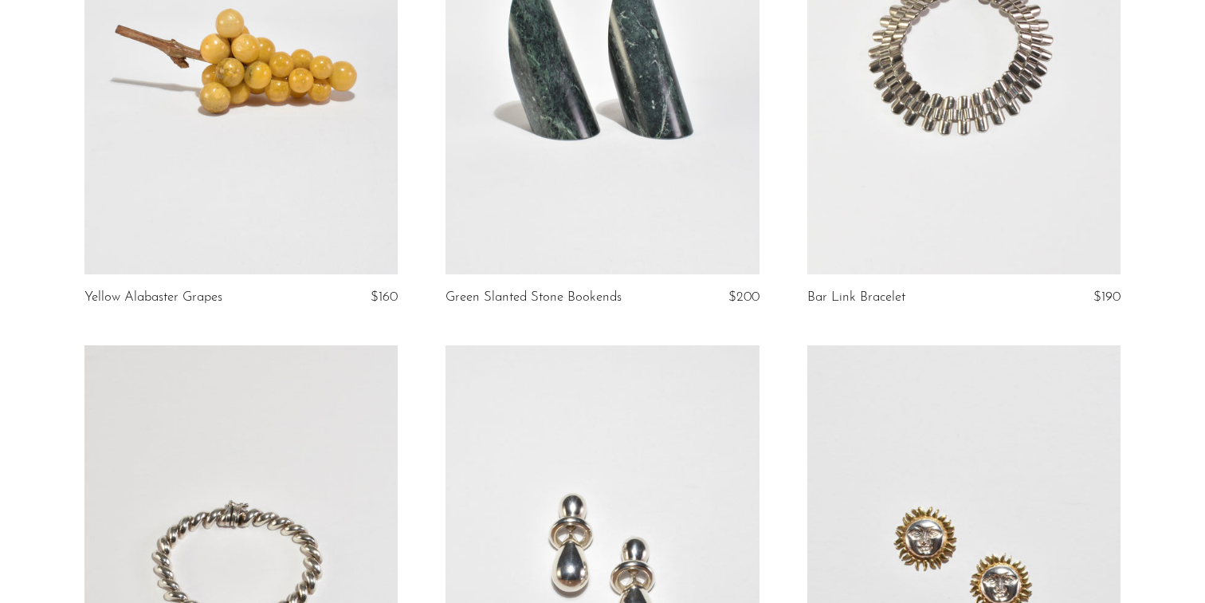
click at [903, 155] on link at bounding box center [964, 54] width 314 height 439
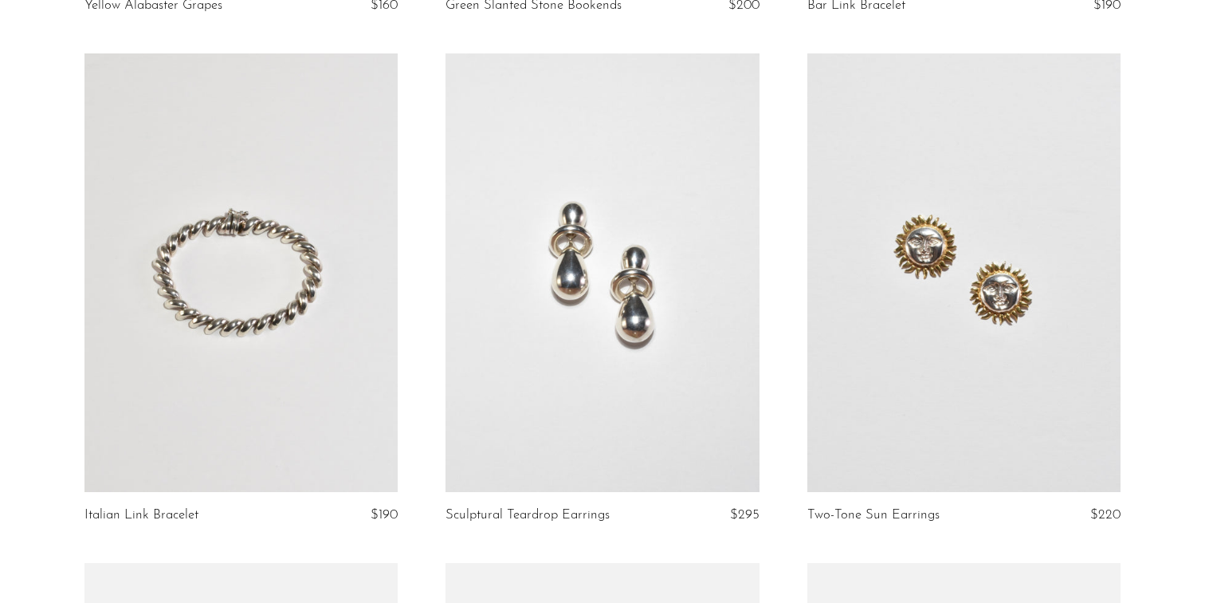
scroll to position [1646, 0]
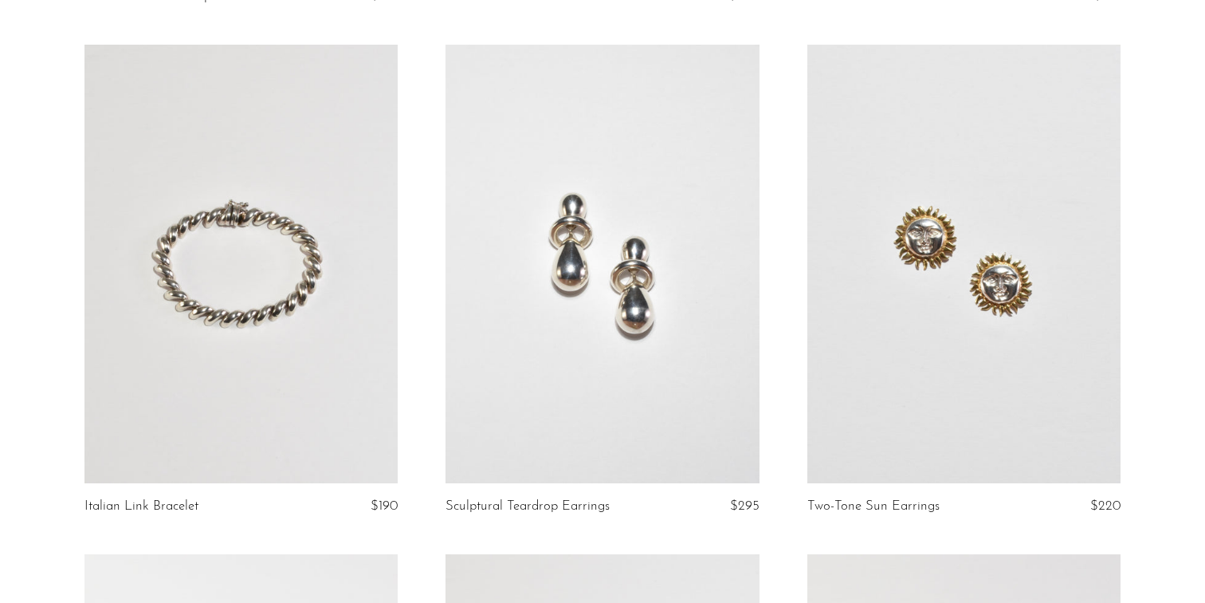
click at [642, 239] on link at bounding box center [603, 264] width 314 height 439
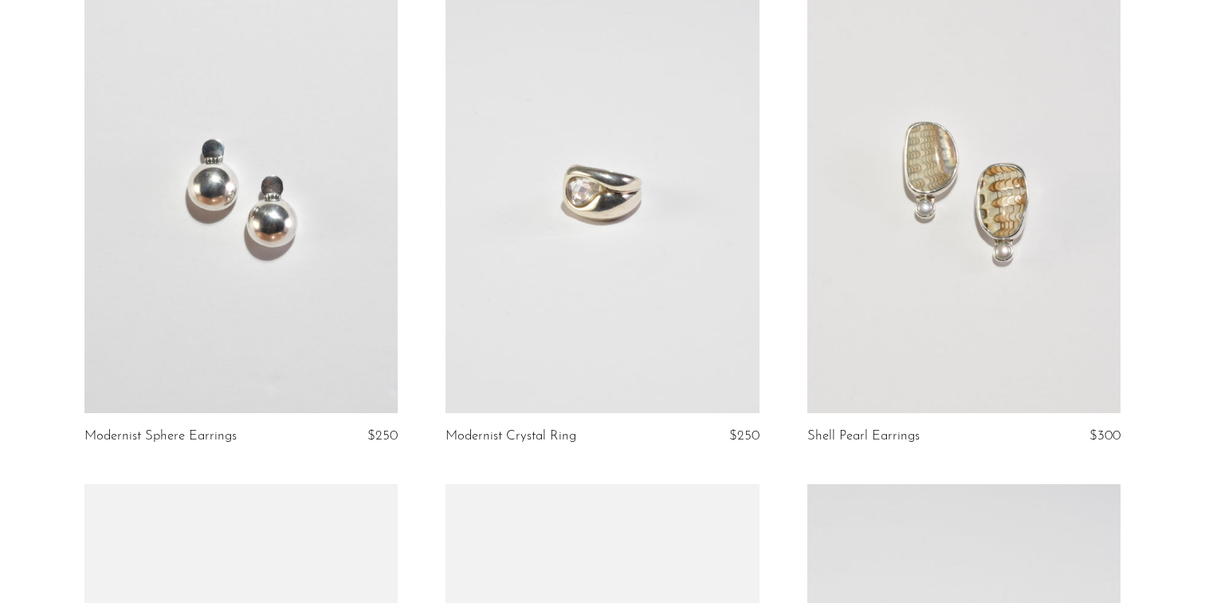
scroll to position [2755, 0]
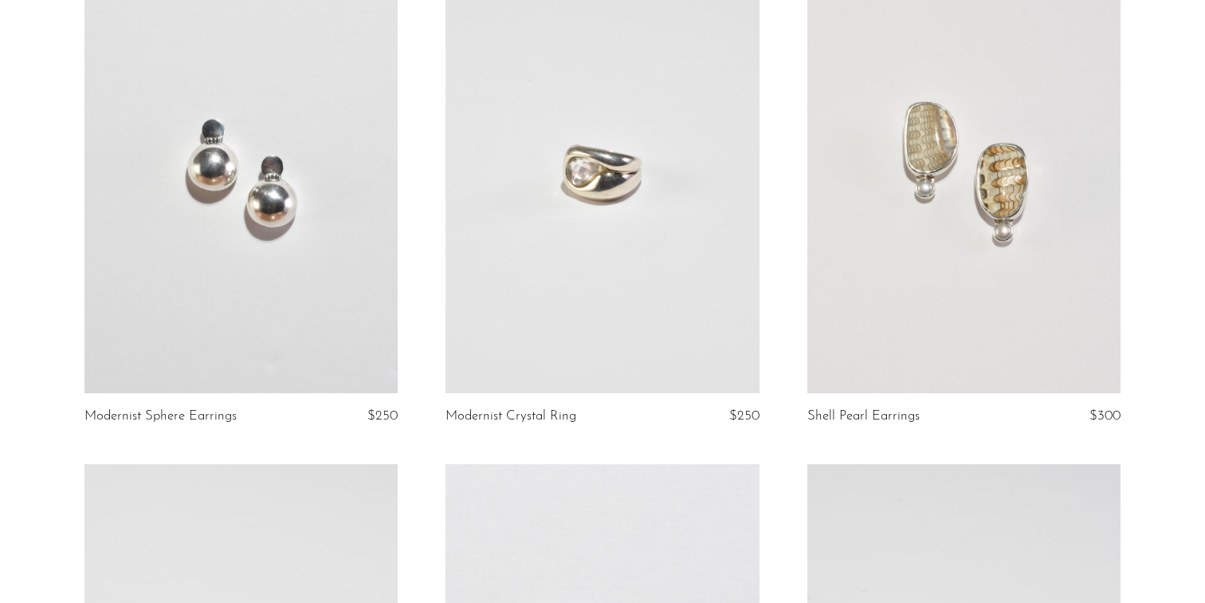
click at [653, 299] on link at bounding box center [603, 173] width 314 height 439
click at [960, 171] on link at bounding box center [964, 173] width 314 height 439
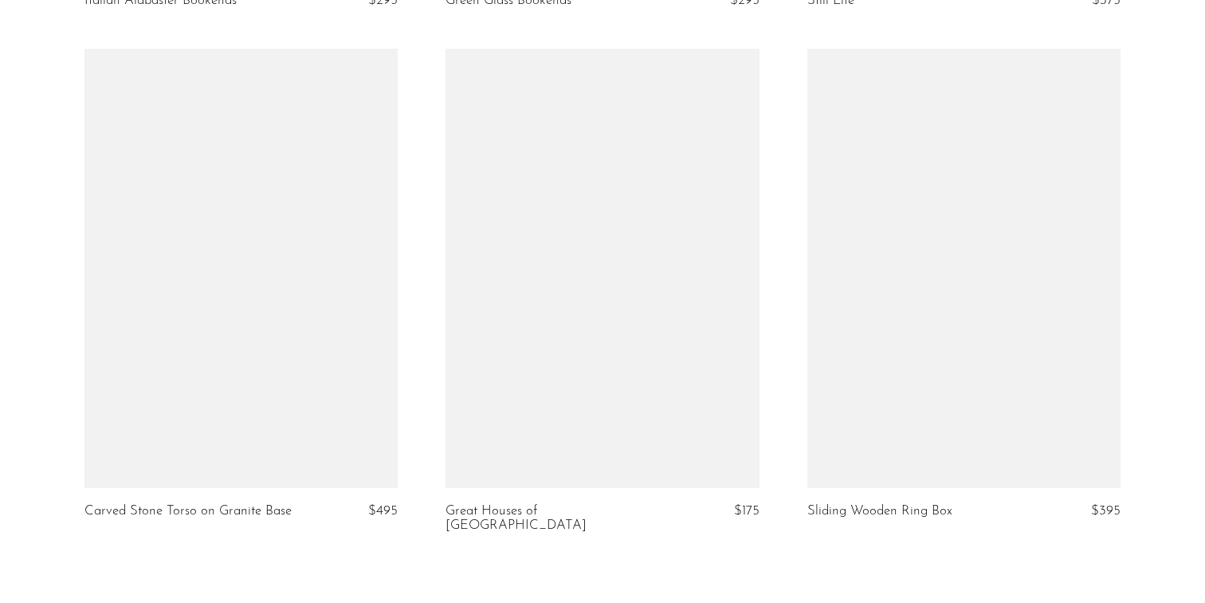
scroll to position [6060, 0]
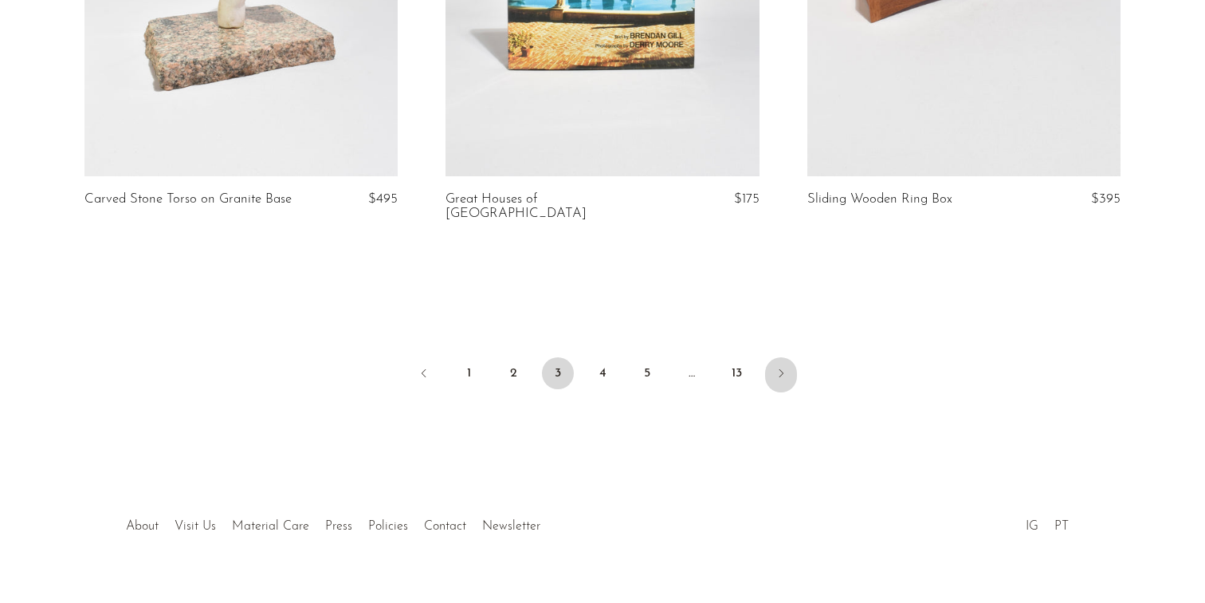
click at [783, 357] on link "Next" at bounding box center [781, 374] width 32 height 35
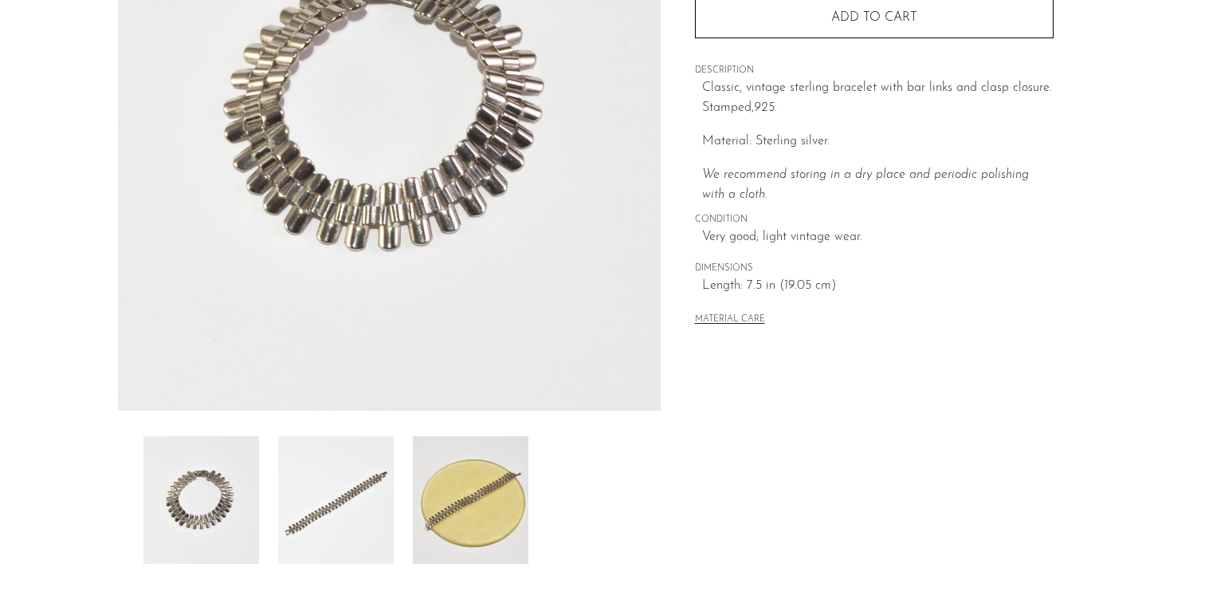
scroll to position [303, 0]
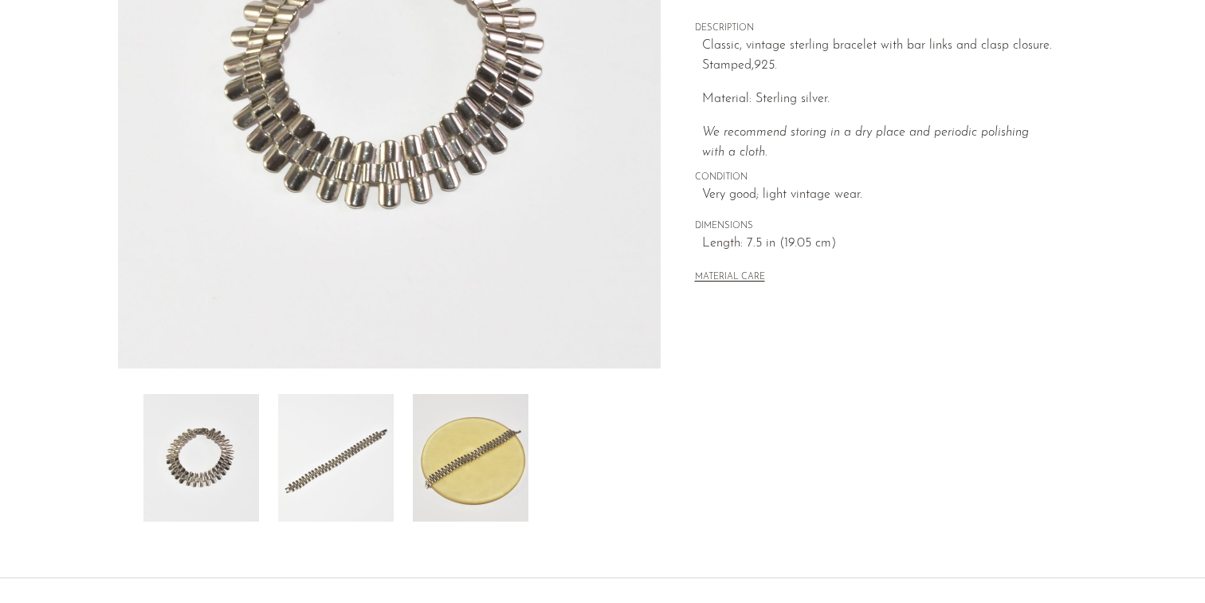
click at [470, 477] on img at bounding box center [471, 458] width 116 height 128
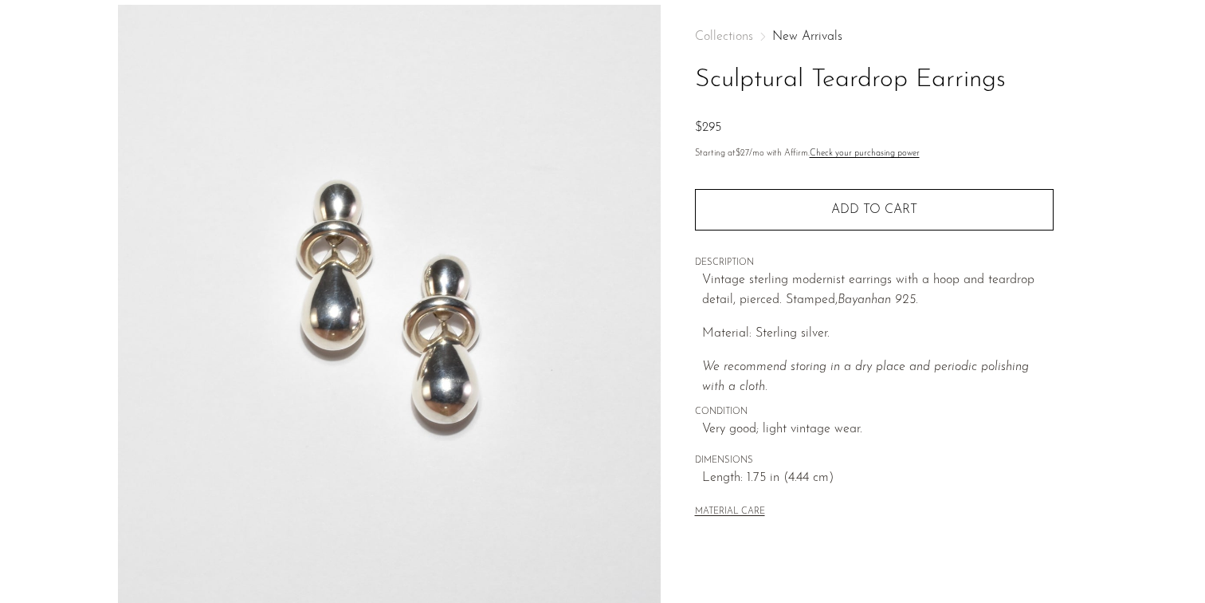
scroll to position [167, 0]
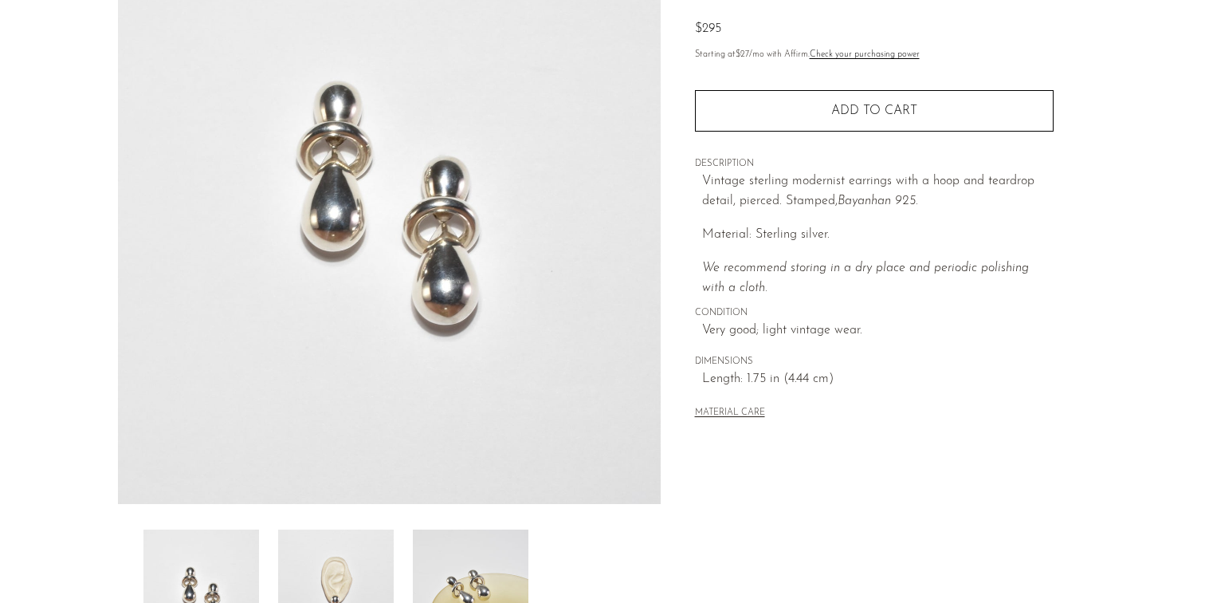
click at [461, 581] on img at bounding box center [471, 593] width 116 height 128
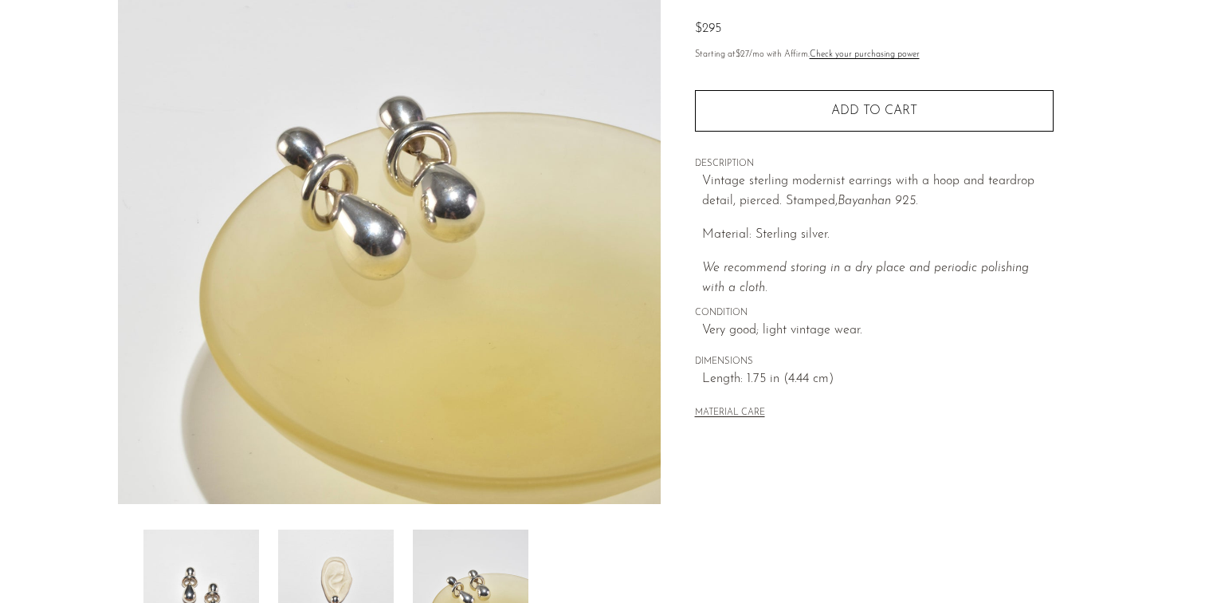
click at [364, 575] on img at bounding box center [336, 593] width 116 height 128
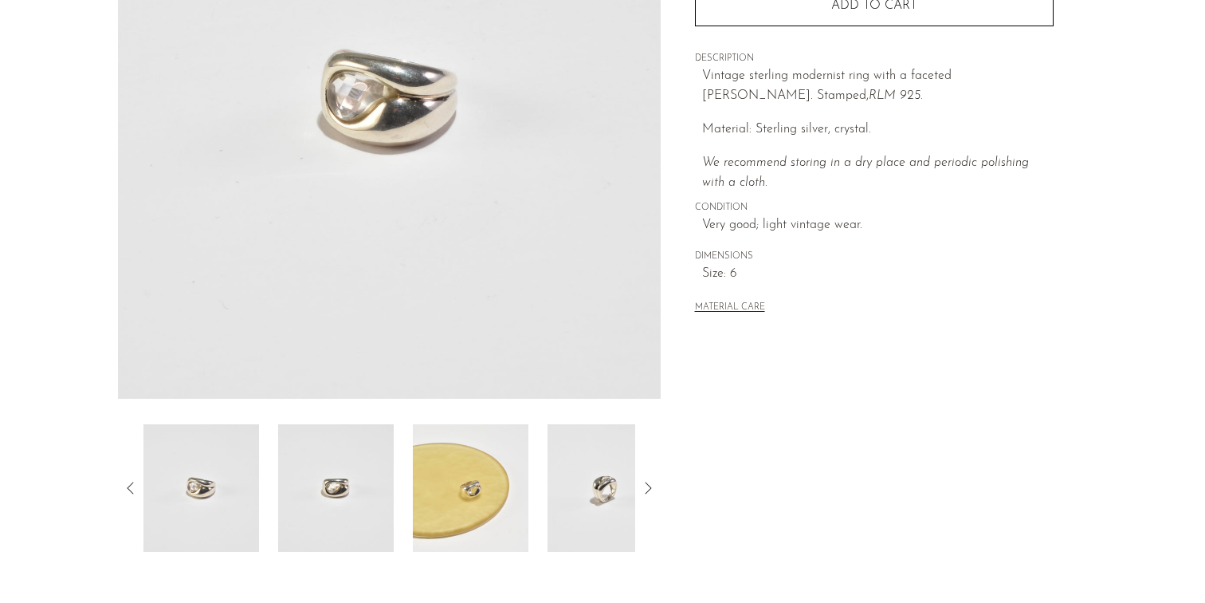
scroll to position [278, 0]
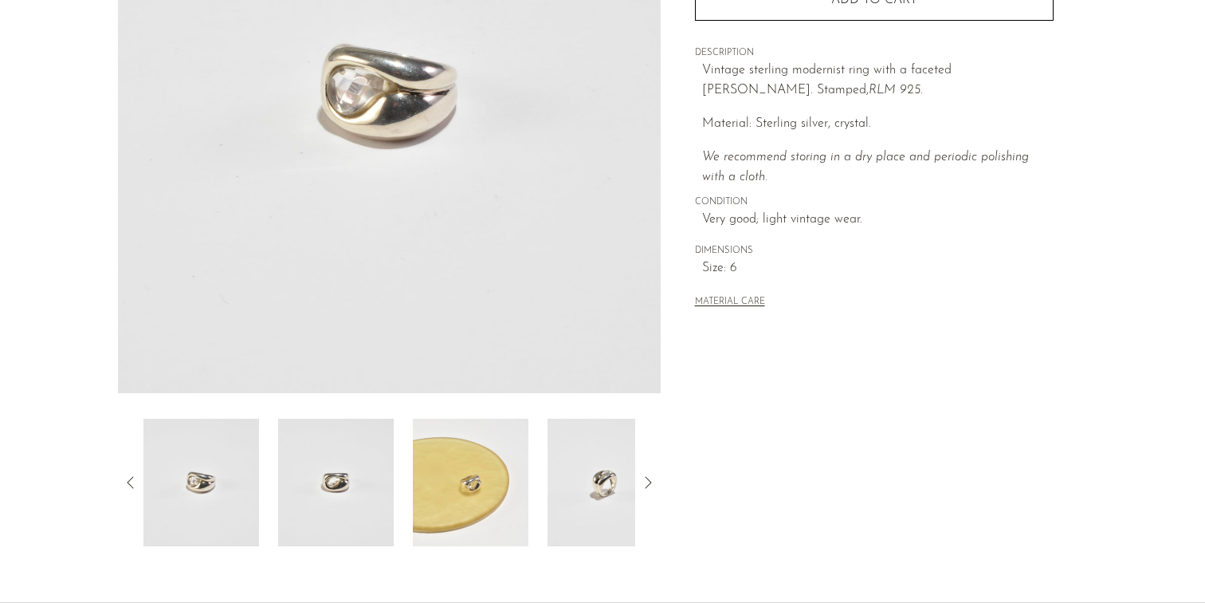
click at [482, 482] on img at bounding box center [471, 482] width 116 height 128
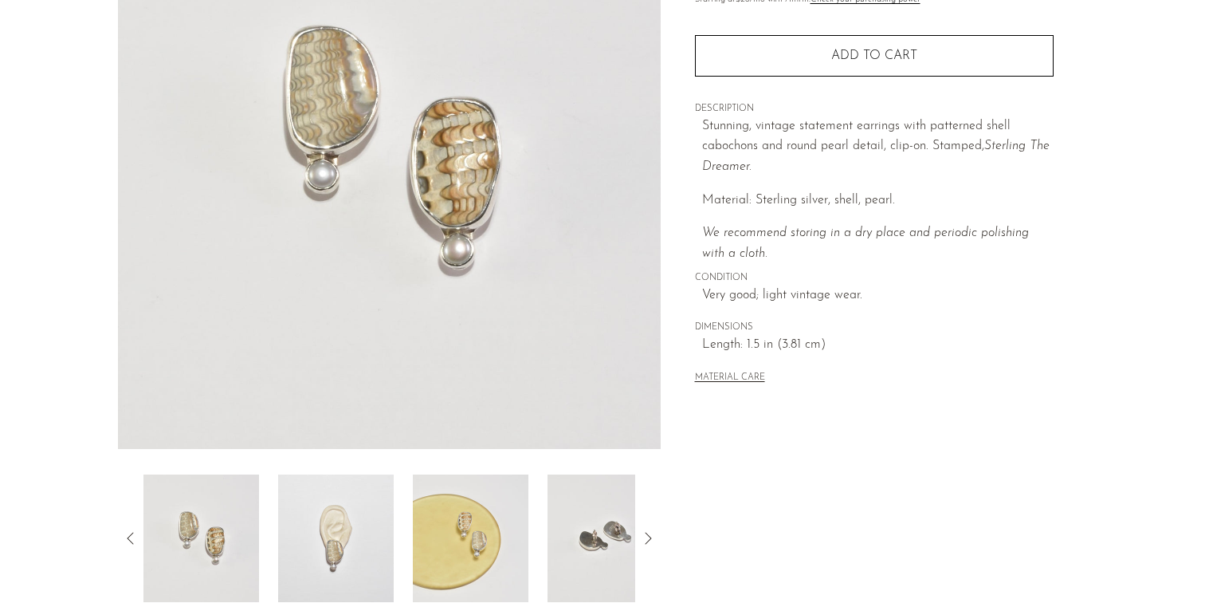
scroll to position [251, 0]
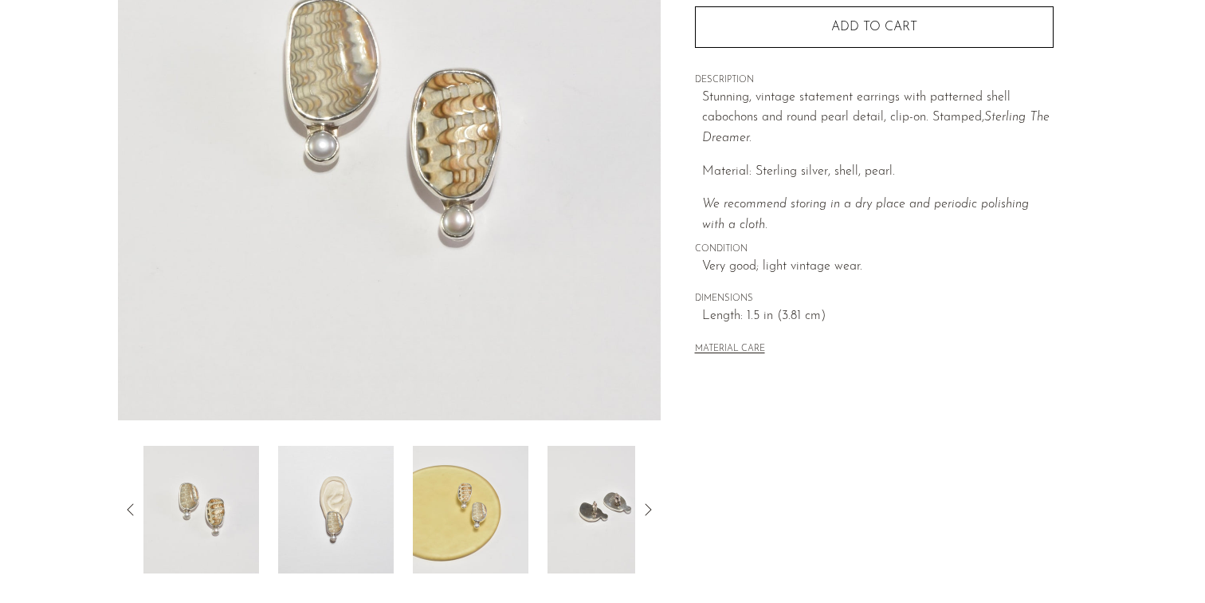
click at [335, 516] on img at bounding box center [336, 510] width 116 height 128
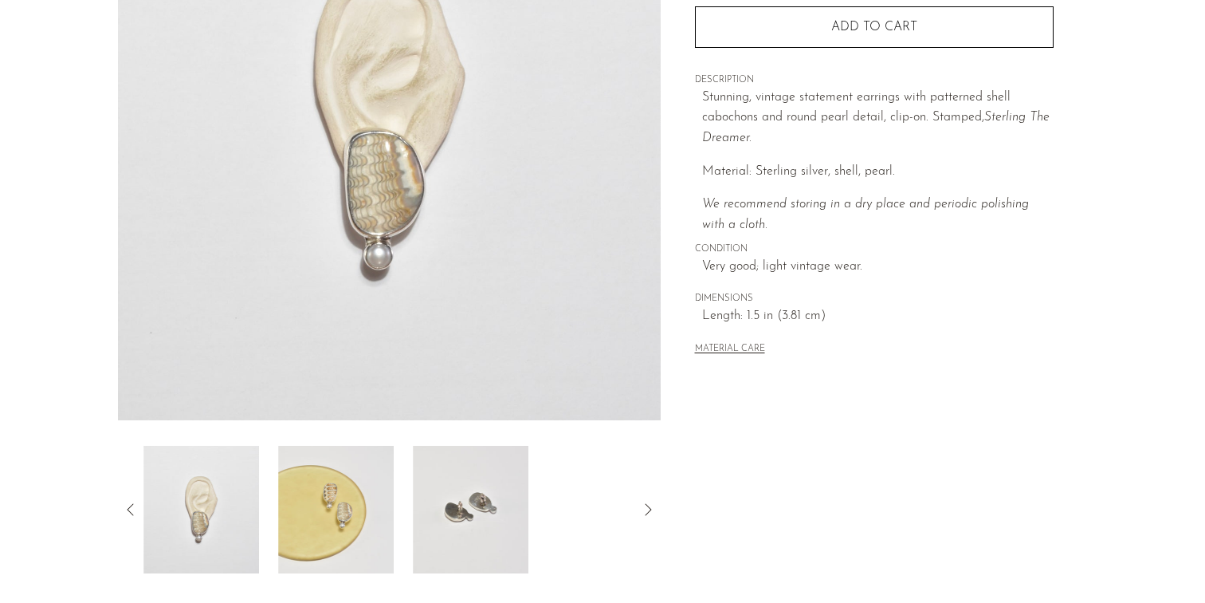
scroll to position [0, 0]
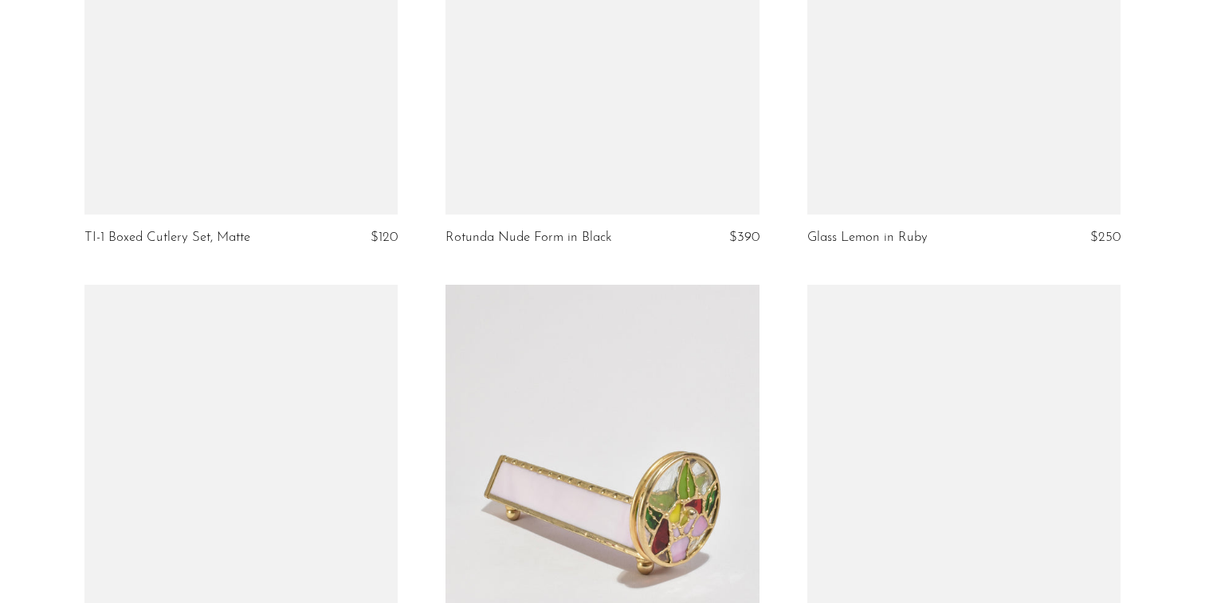
scroll to position [5911, 0]
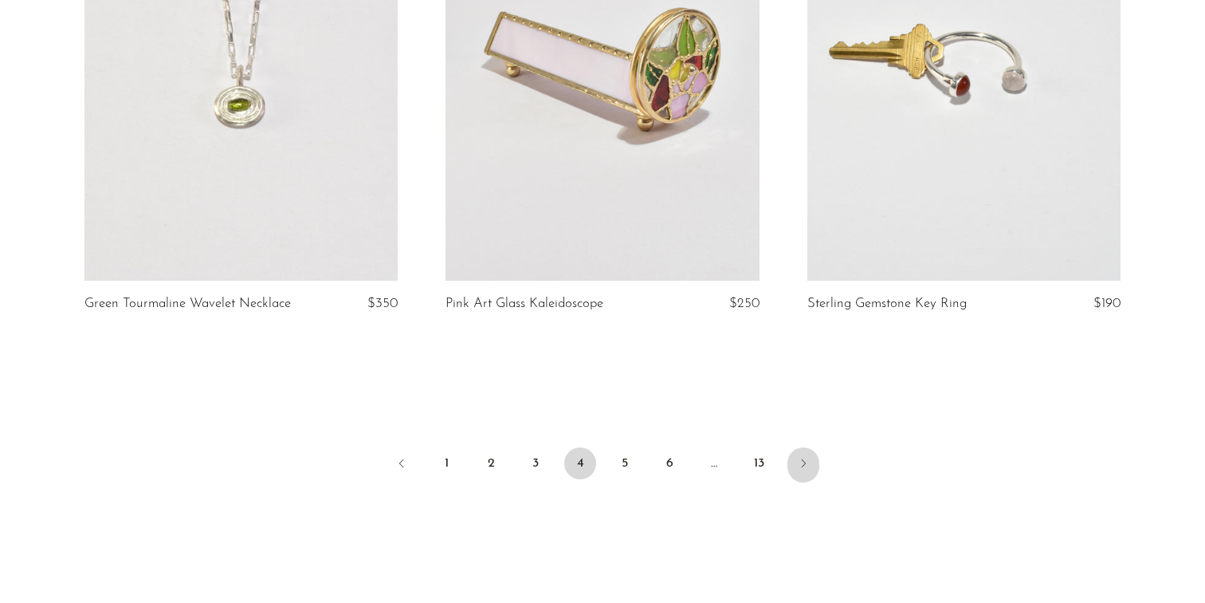
click at [806, 457] on icon "Next" at bounding box center [803, 463] width 13 height 13
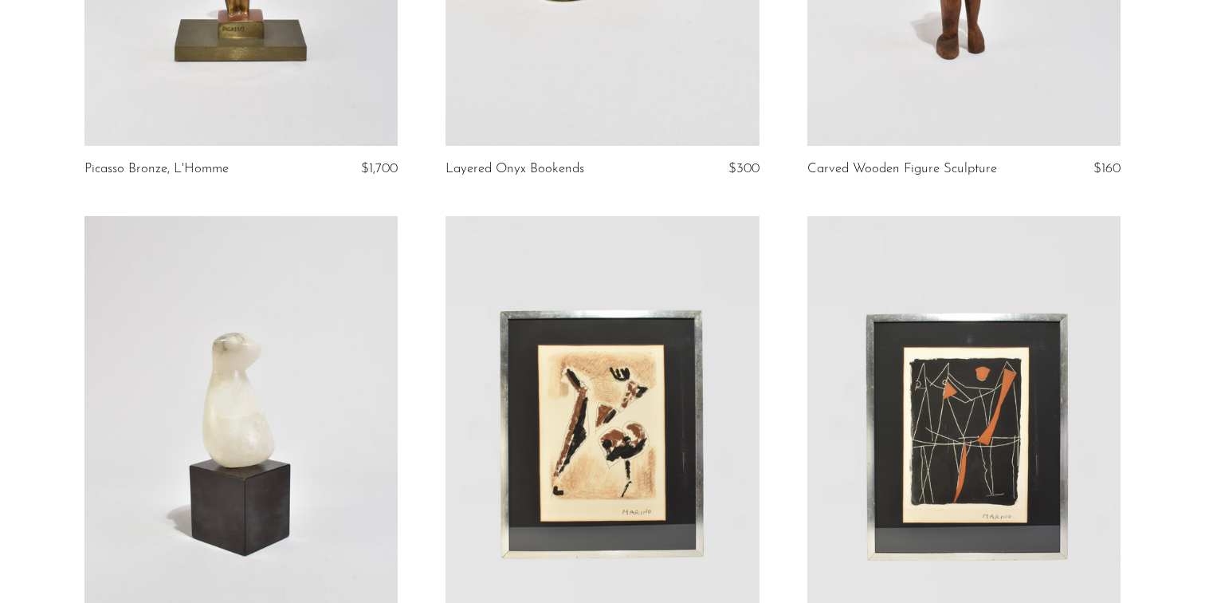
scroll to position [5205, 0]
